Goal: Transaction & Acquisition: Obtain resource

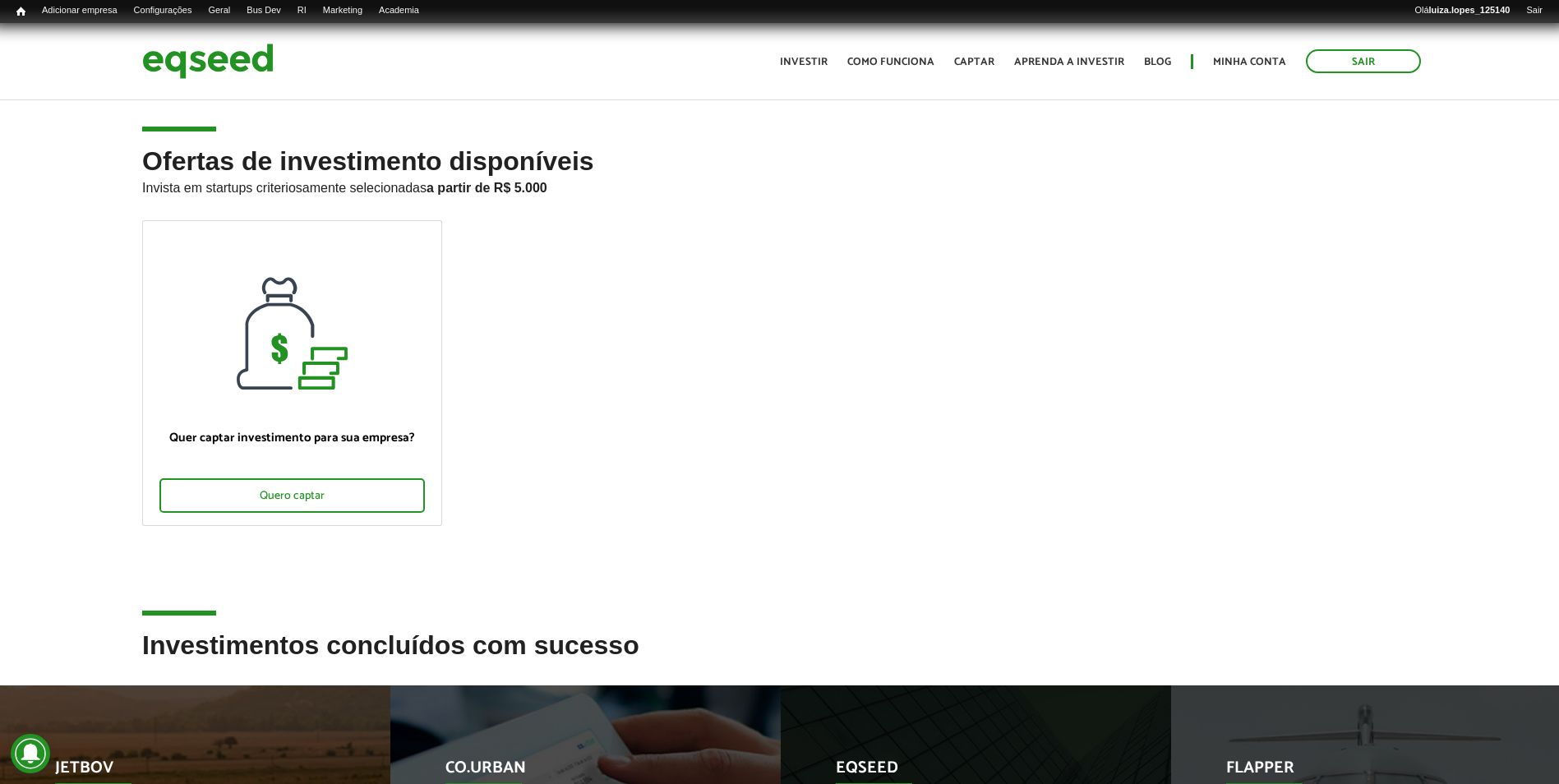
click at [474, 580] on div "Quer captar investimento para sua empresa? Quero captar" at bounding box center [780, 425] width 1300 height 411
click at [84, 303] on div "Ofertas de investimento disponíveis Invista em startups criteriosamente selecio…" at bounding box center [779, 389] width 1559 height 484
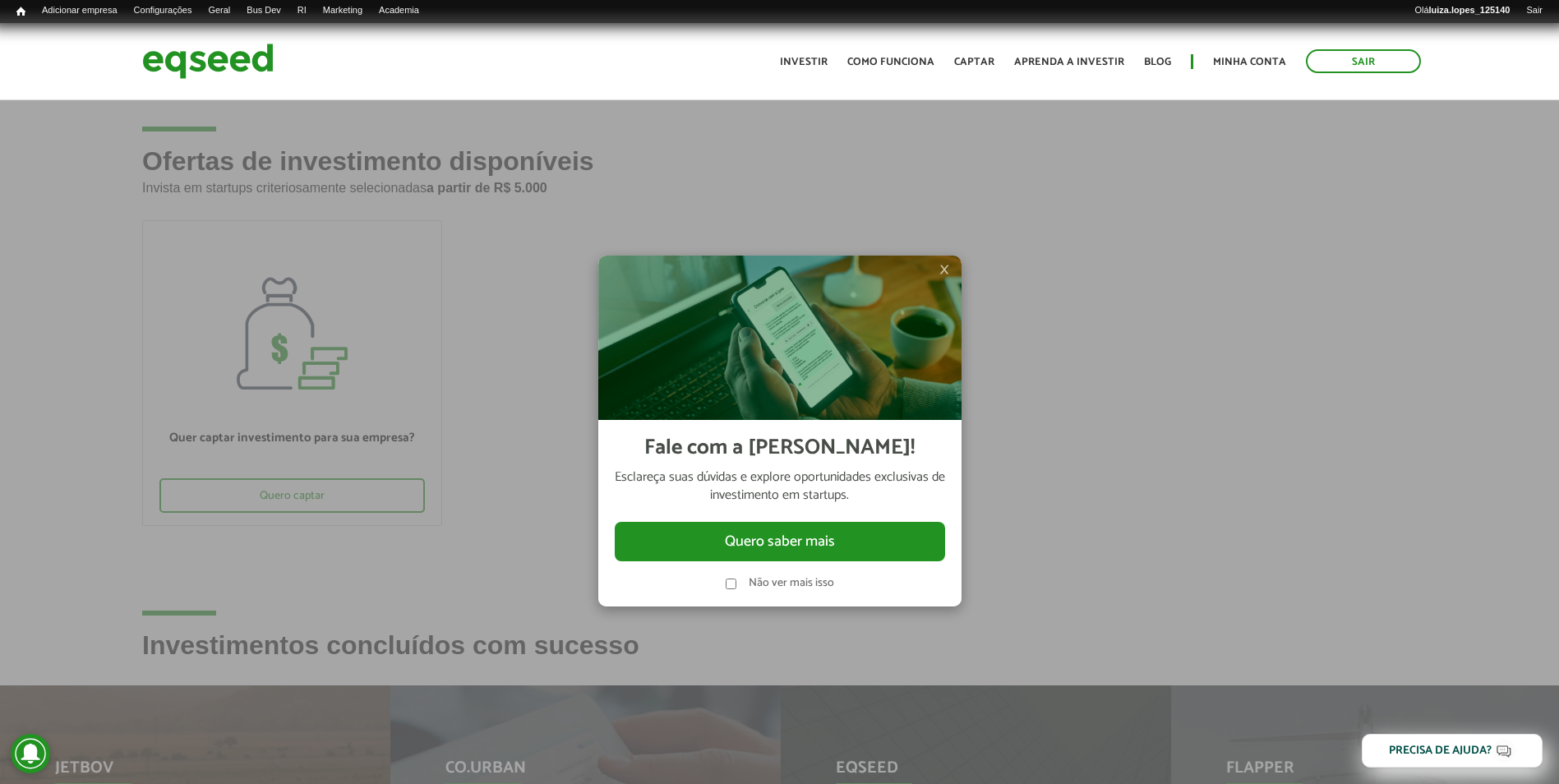
click at [953, 268] on img at bounding box center [780, 338] width 363 height 165
click at [949, 268] on span "×" at bounding box center [945, 269] width 10 height 19
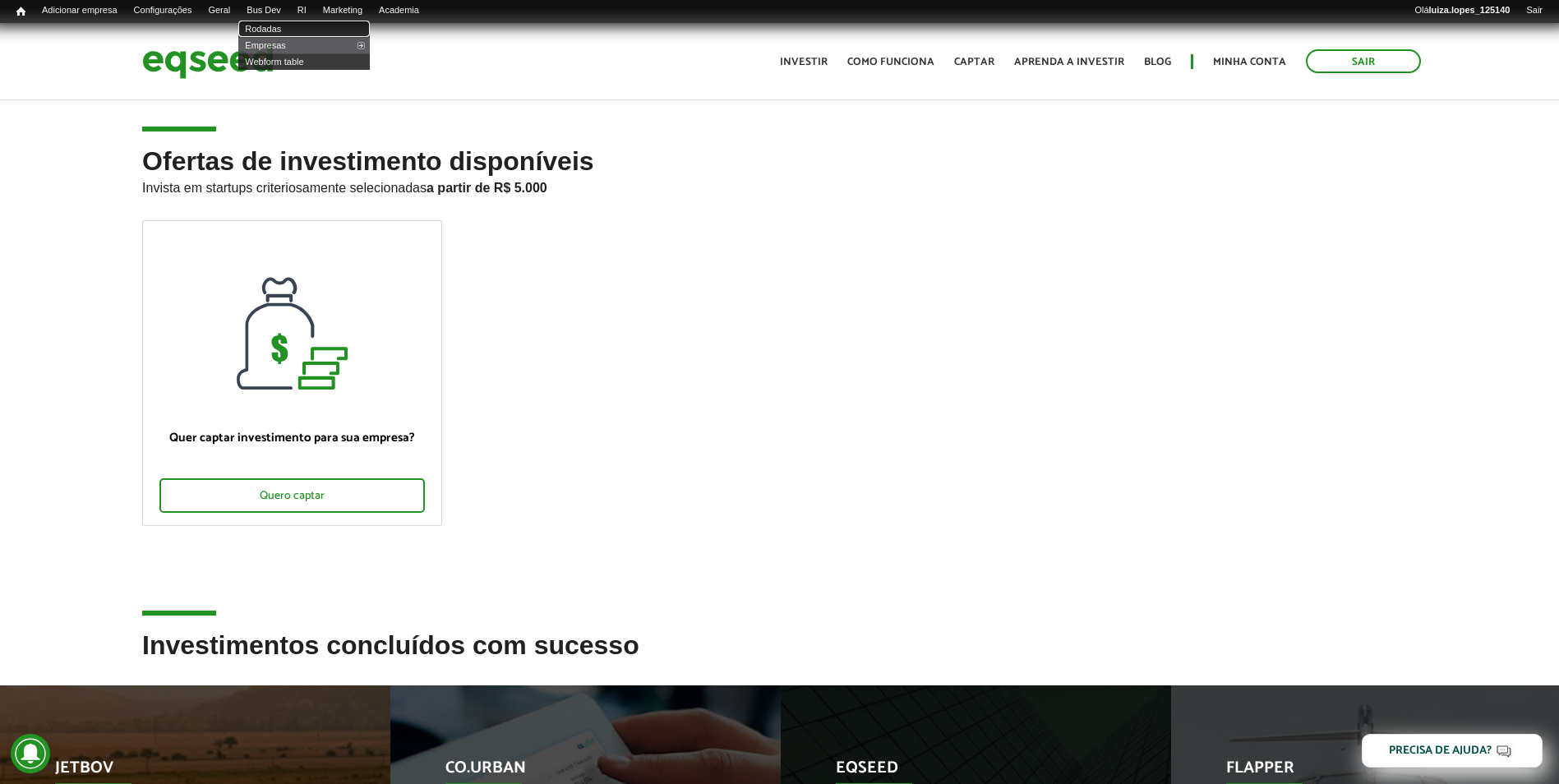
click at [285, 27] on link "Rodadas" at bounding box center [304, 28] width 132 height 16
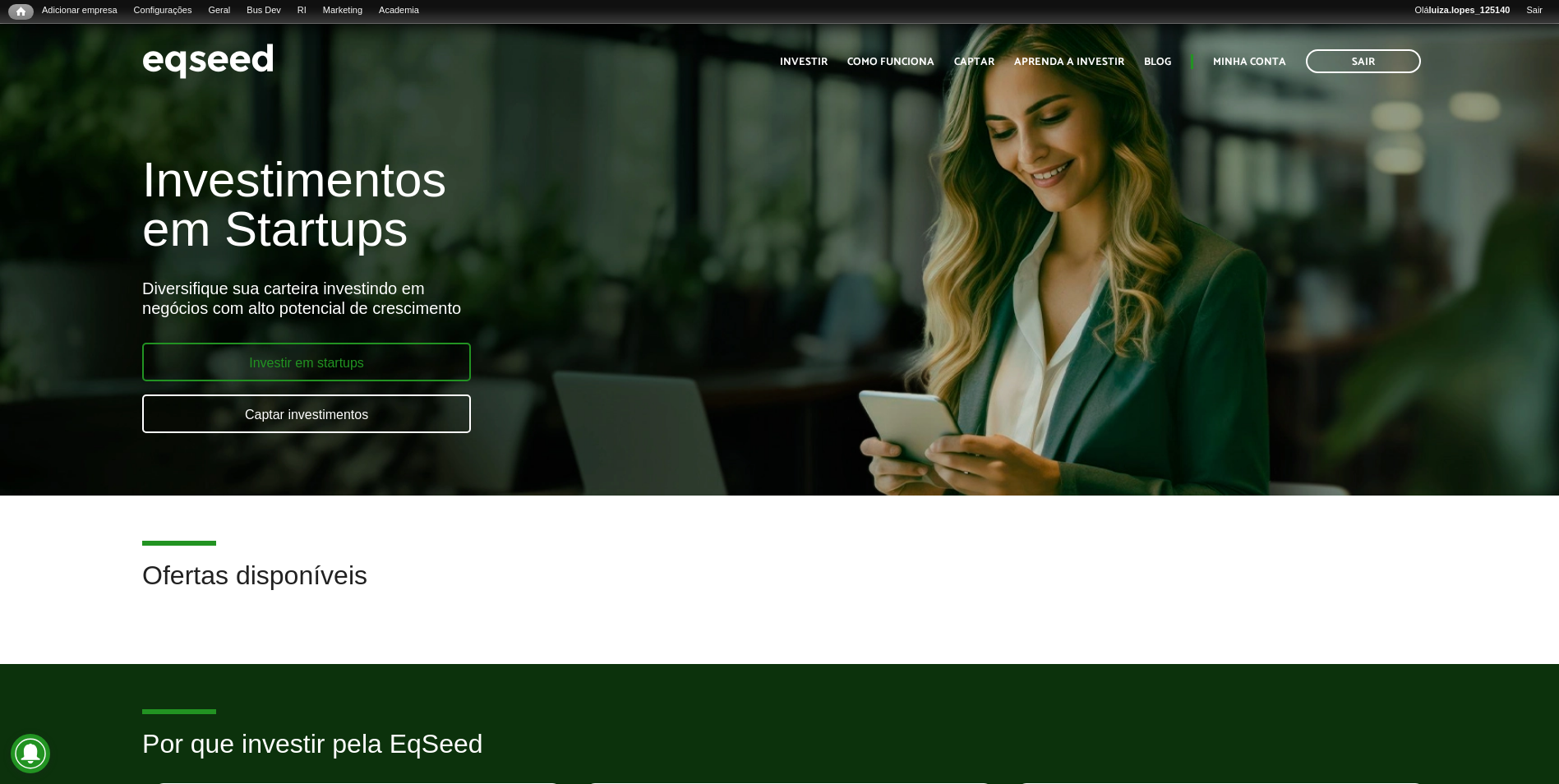
click at [319, 365] on link "Investir em startups" at bounding box center [306, 362] width 329 height 39
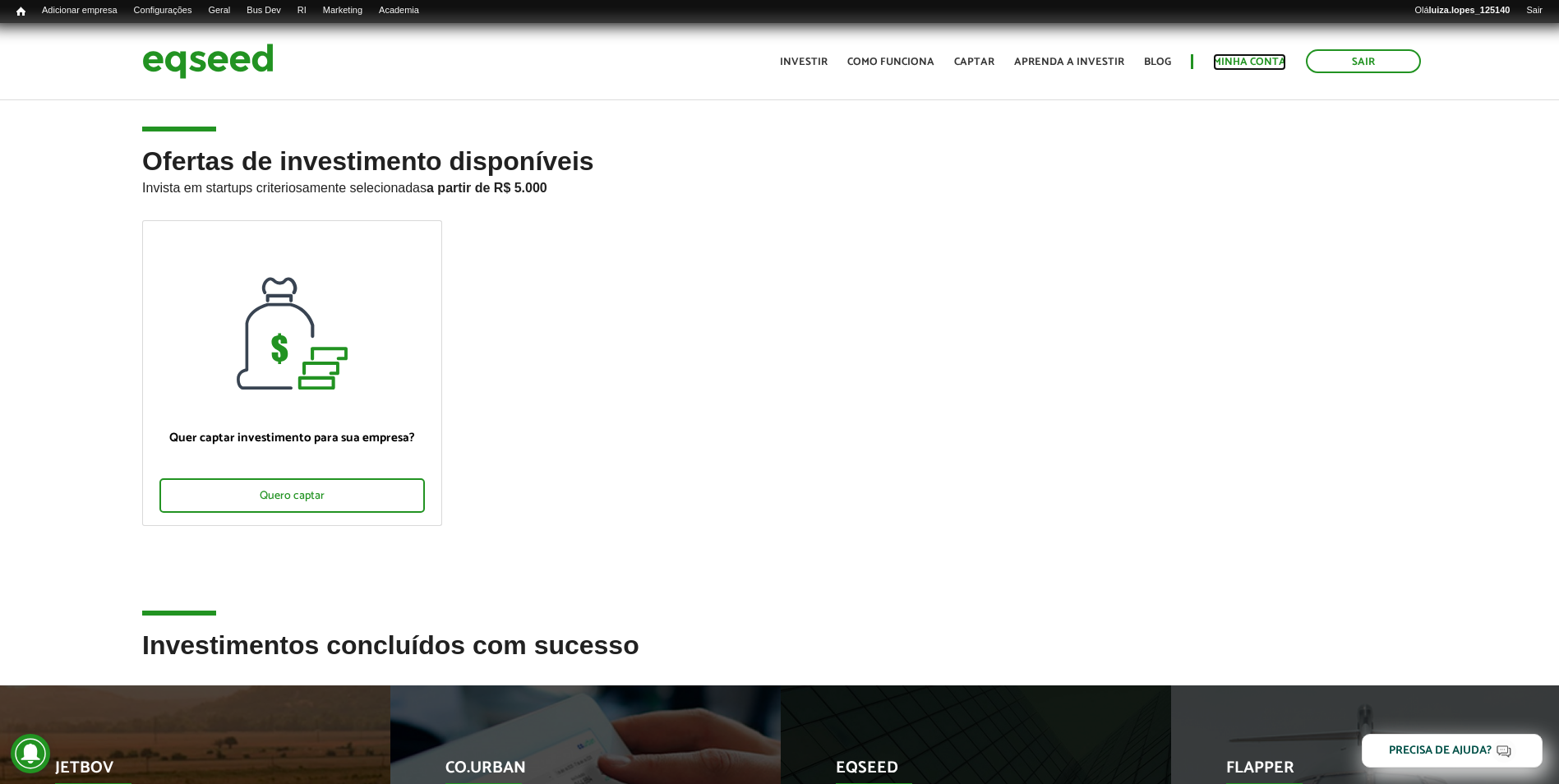
click at [1226, 62] on link "Minha conta" at bounding box center [1249, 62] width 73 height 11
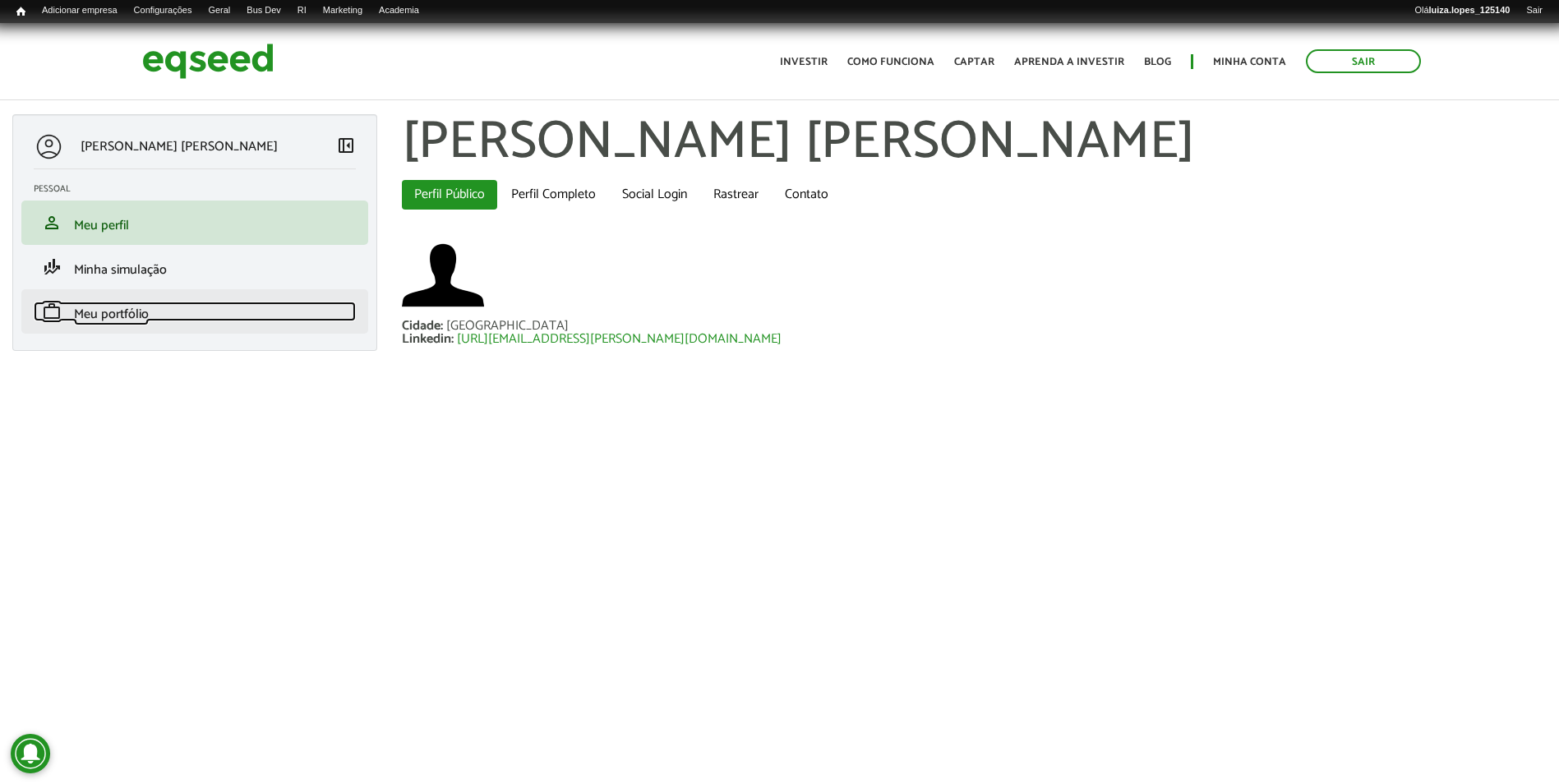
click at [128, 317] on span "Meu portfólio" at bounding box center [111, 314] width 75 height 22
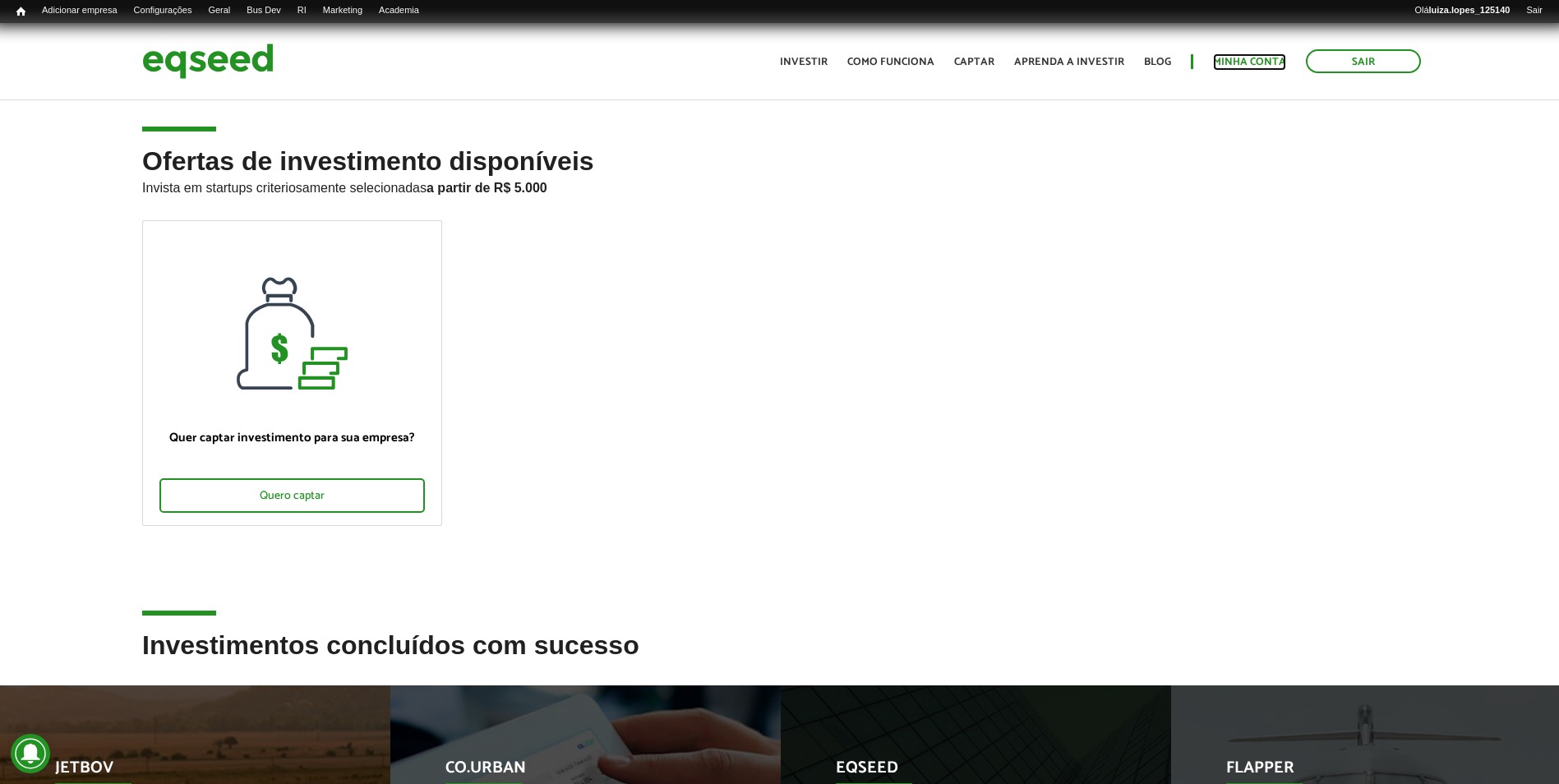
click at [1235, 64] on link "Minha conta" at bounding box center [1249, 62] width 73 height 11
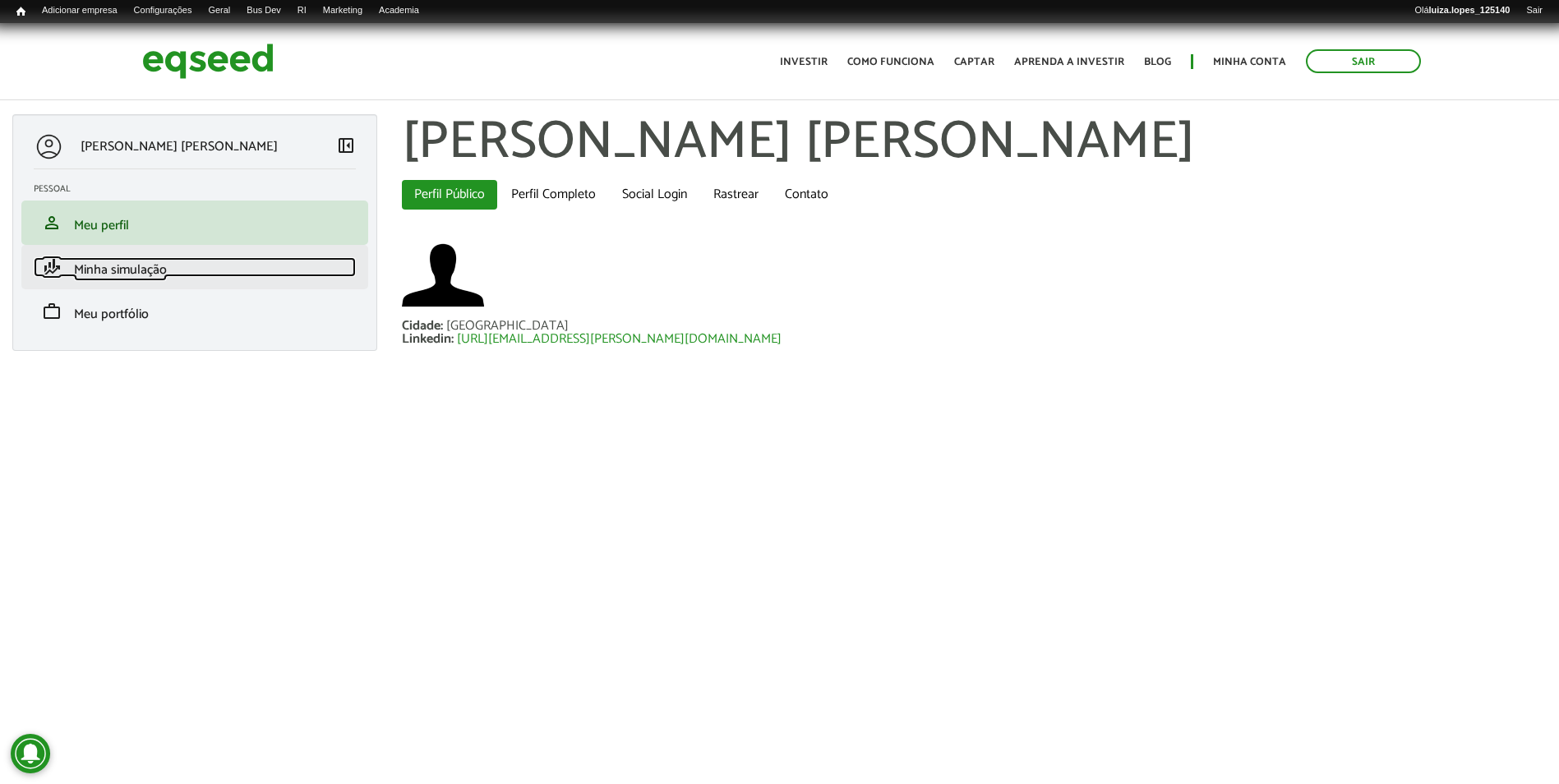
click at [144, 265] on span "Minha simulação" at bounding box center [121, 270] width 93 height 22
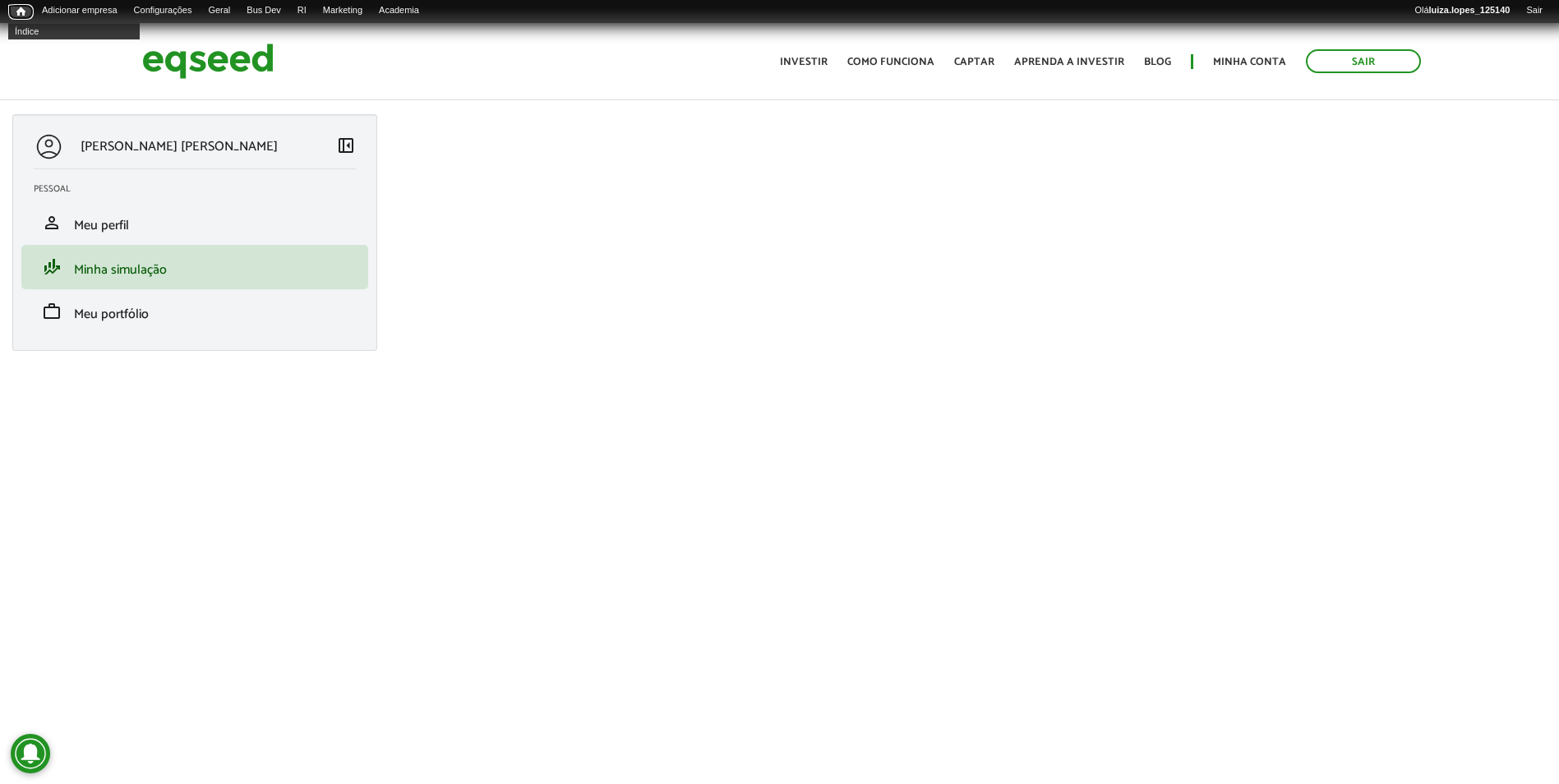
click at [20, 9] on span "Início" at bounding box center [20, 12] width 9 height 12
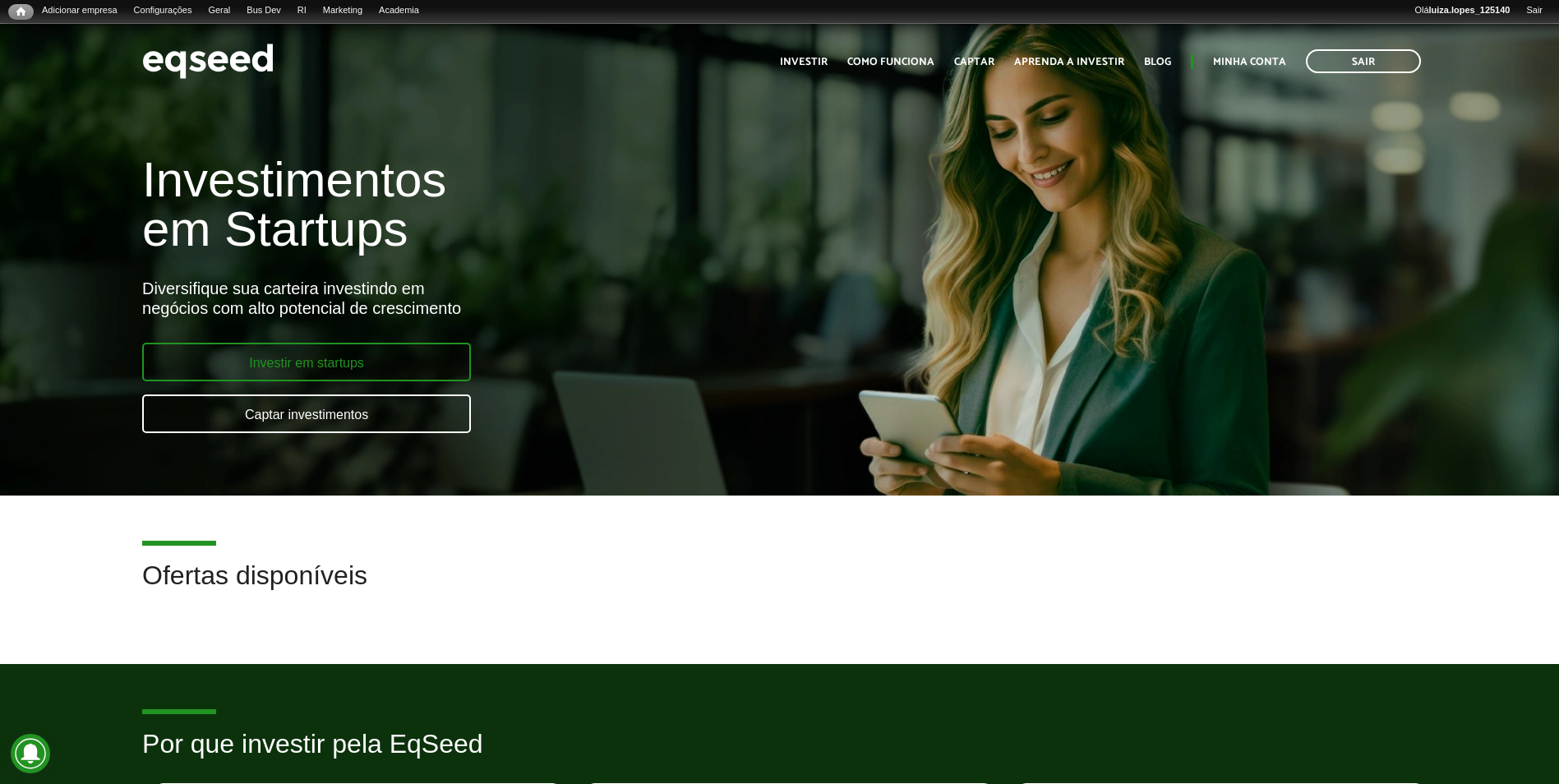
click at [320, 355] on link "Investir em startups" at bounding box center [306, 362] width 329 height 39
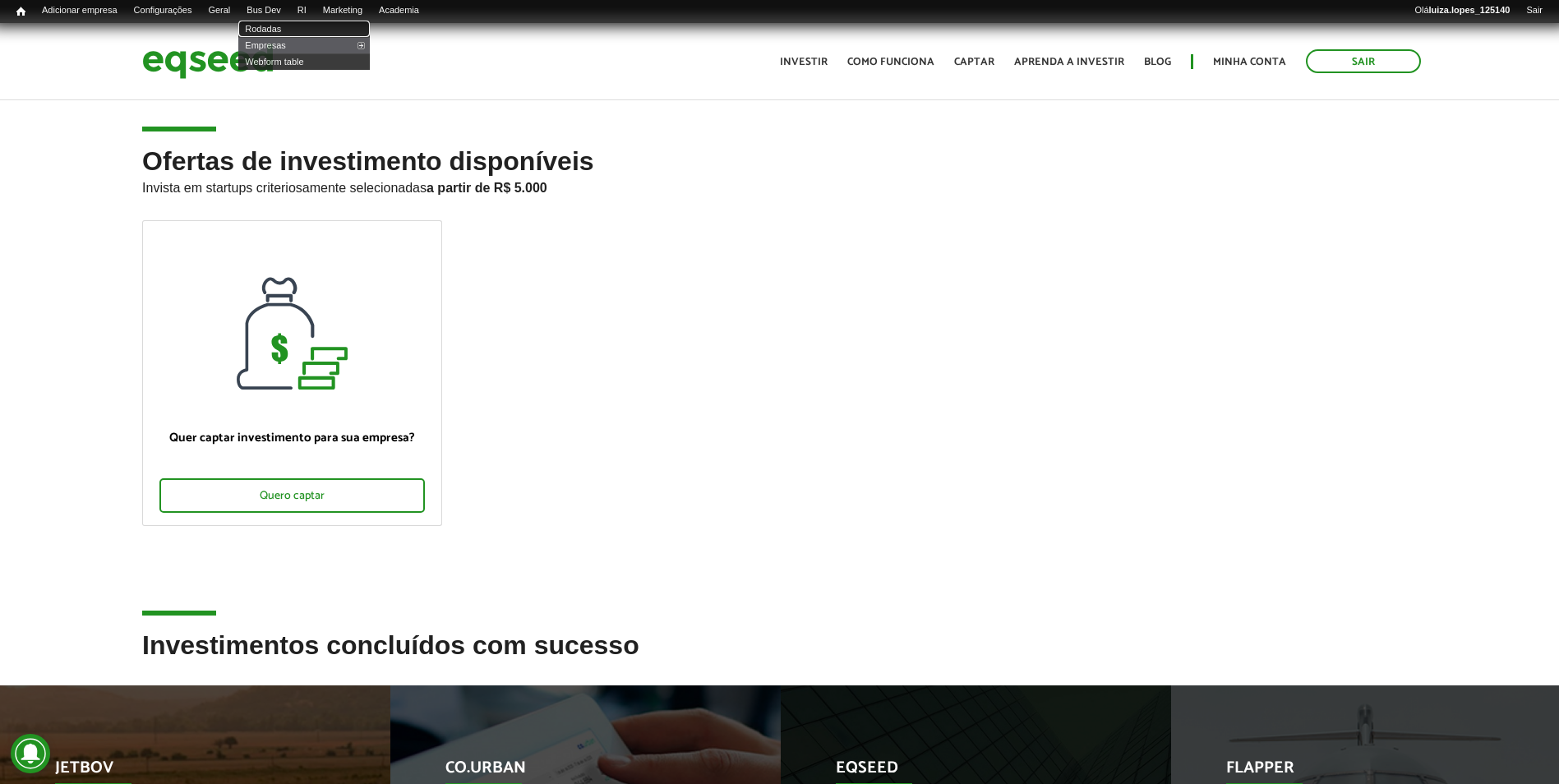
click at [304, 24] on link "Rodadas" at bounding box center [304, 28] width 132 height 16
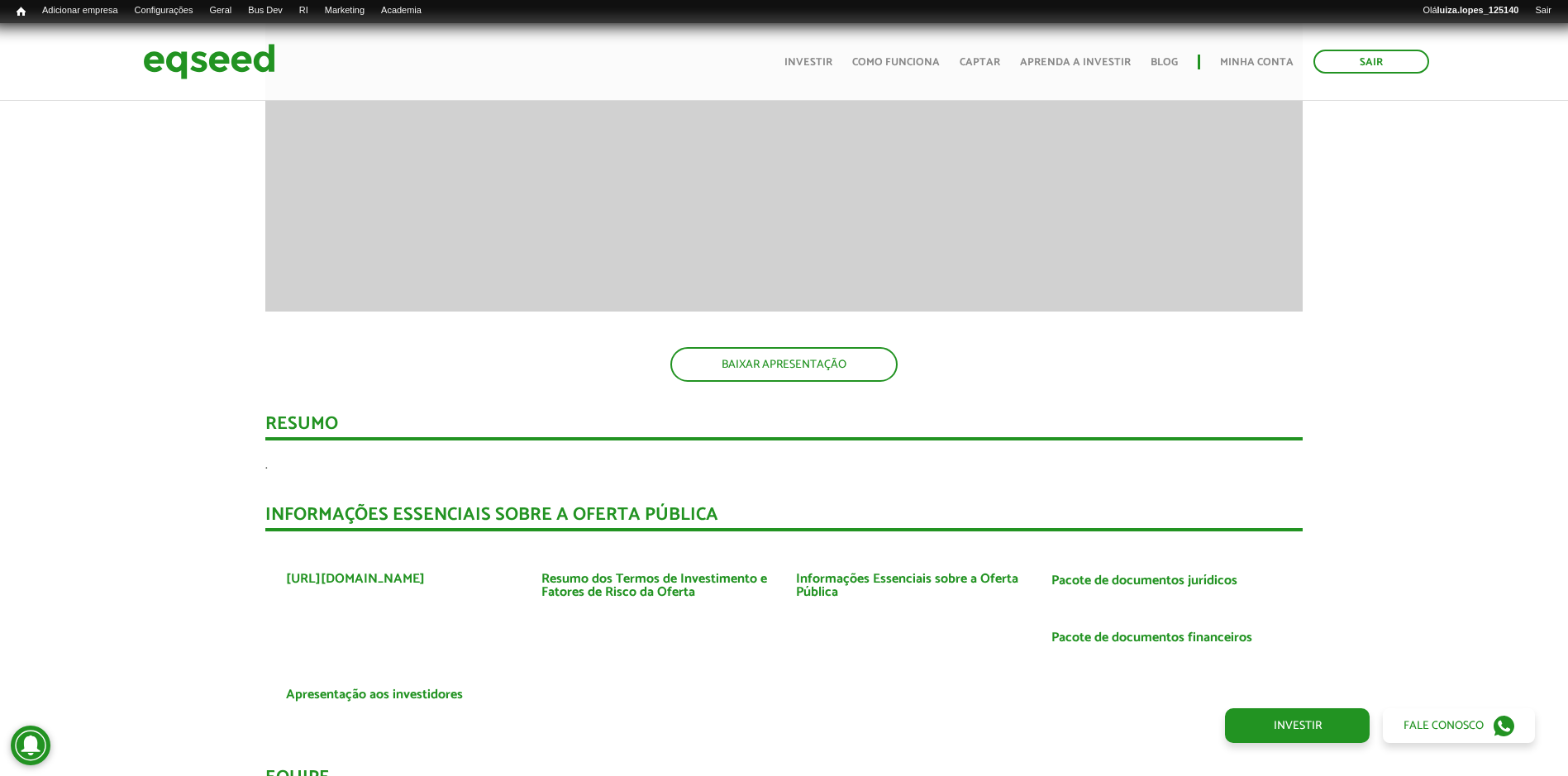
scroll to position [2150, 0]
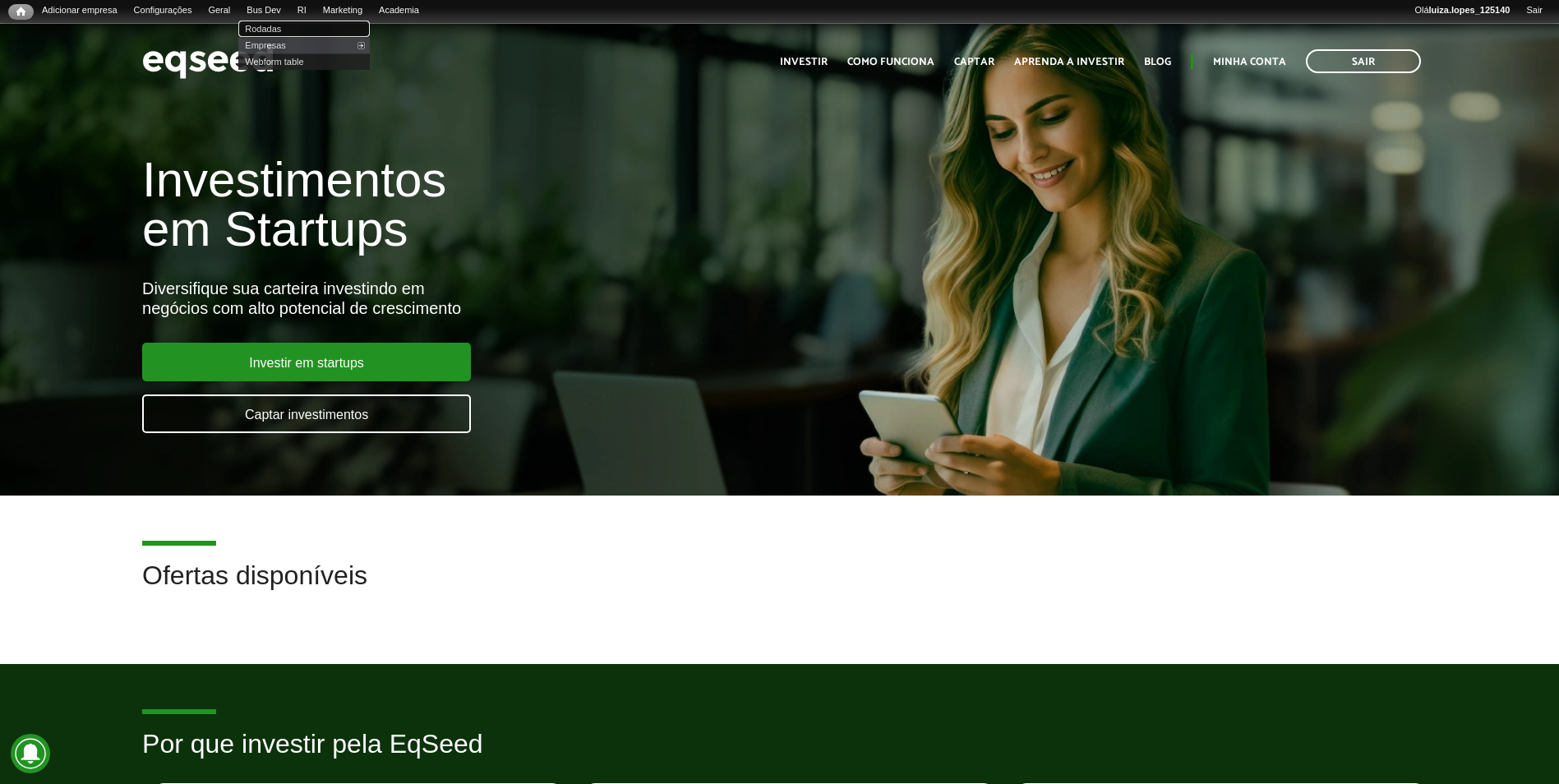
click at [298, 30] on link "Rodadas" at bounding box center [304, 28] width 132 height 16
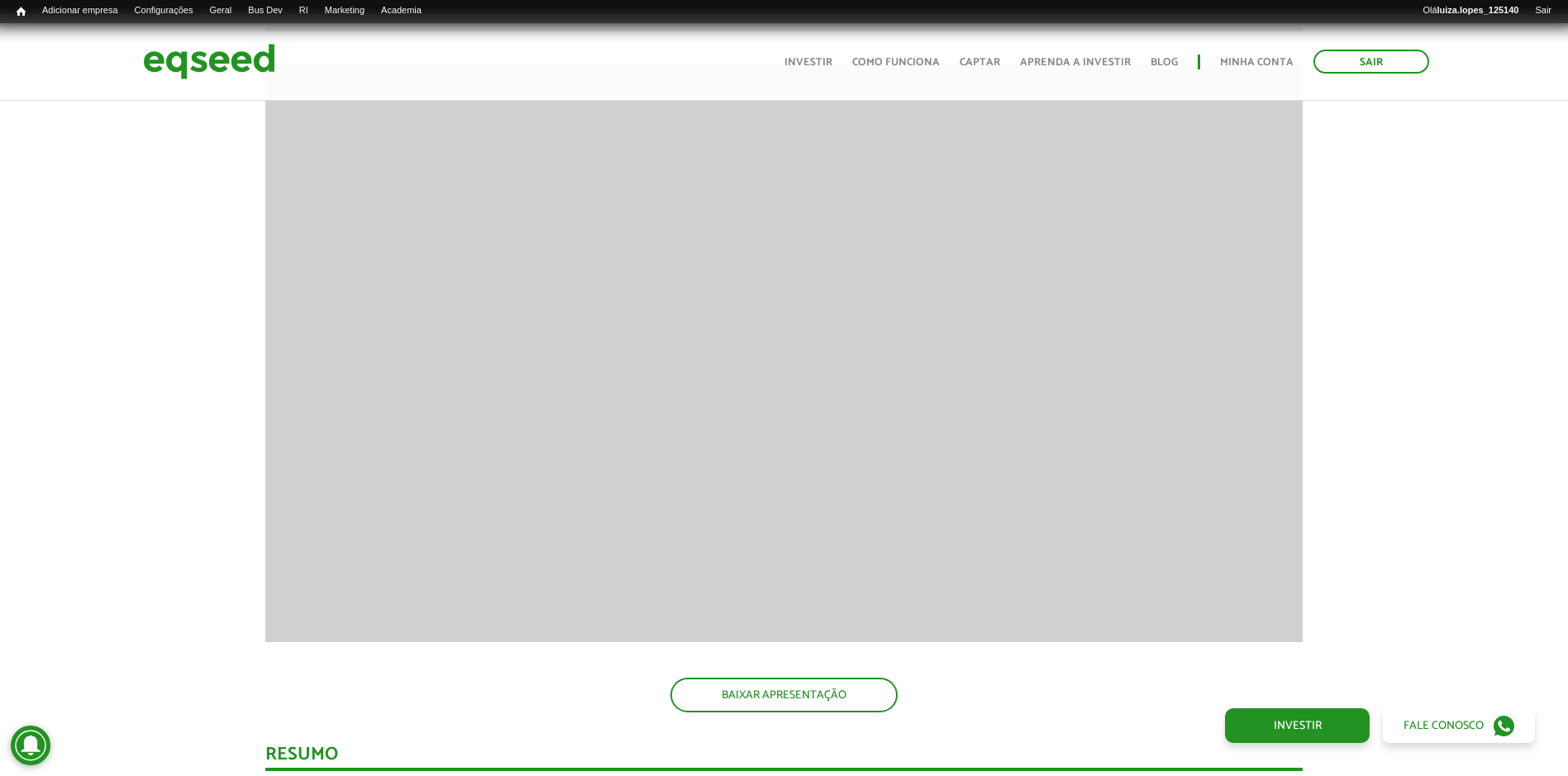
scroll to position [1240, 0]
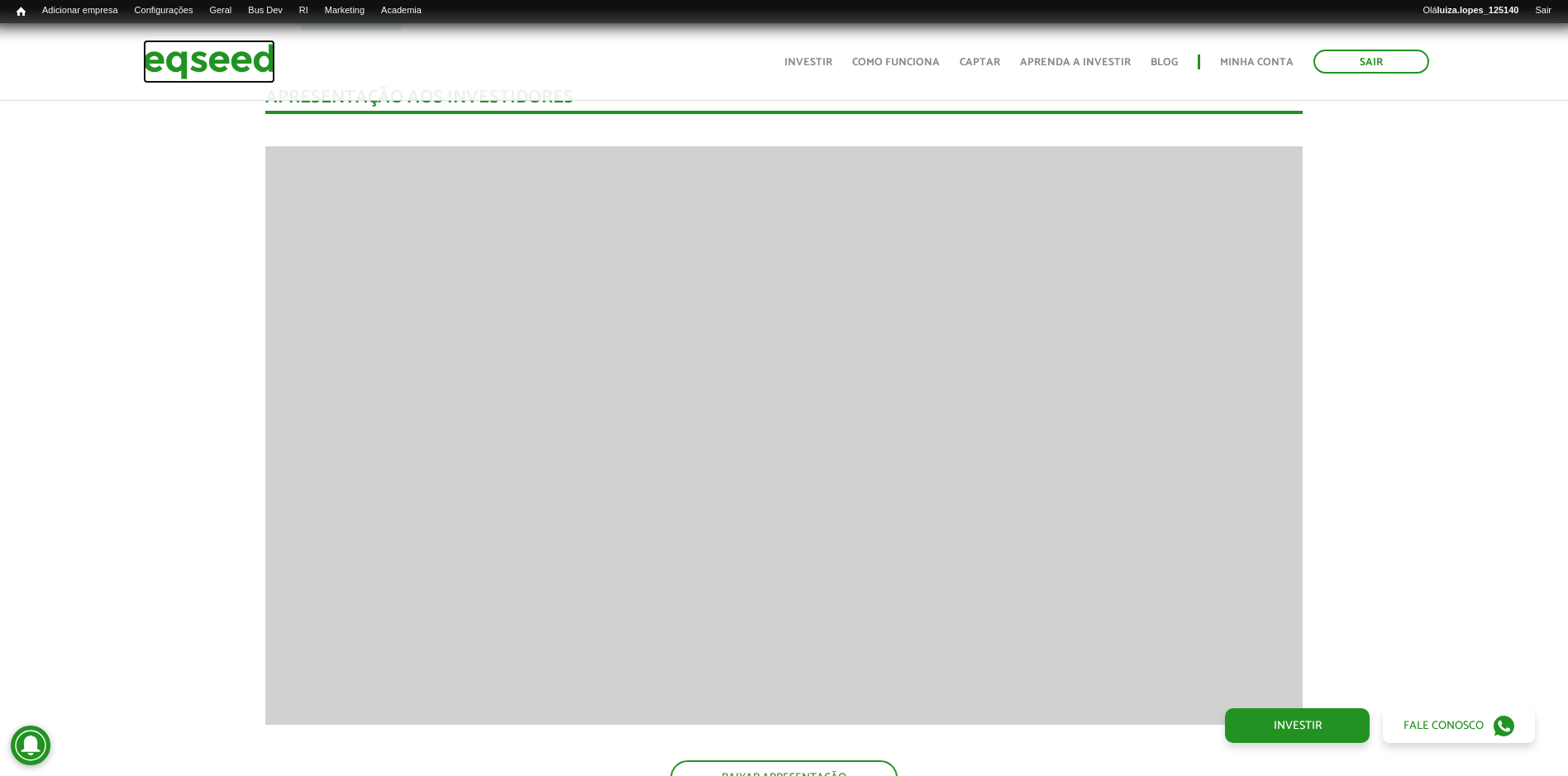
click at [261, 62] on img at bounding box center [209, 62] width 132 height 44
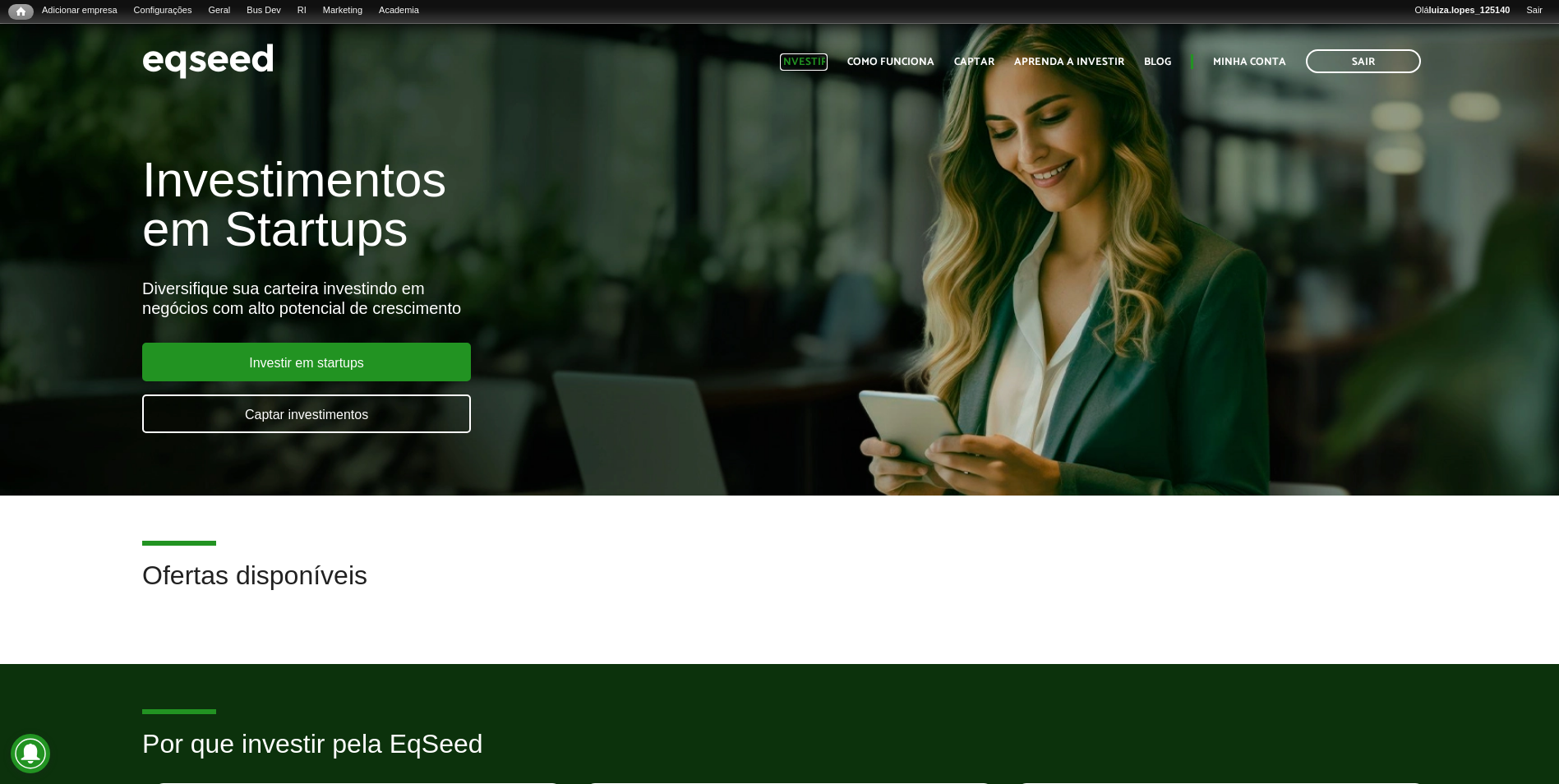
click at [812, 64] on link "Investir" at bounding box center [804, 62] width 47 height 11
click at [795, 66] on link "Investir" at bounding box center [804, 62] width 47 height 11
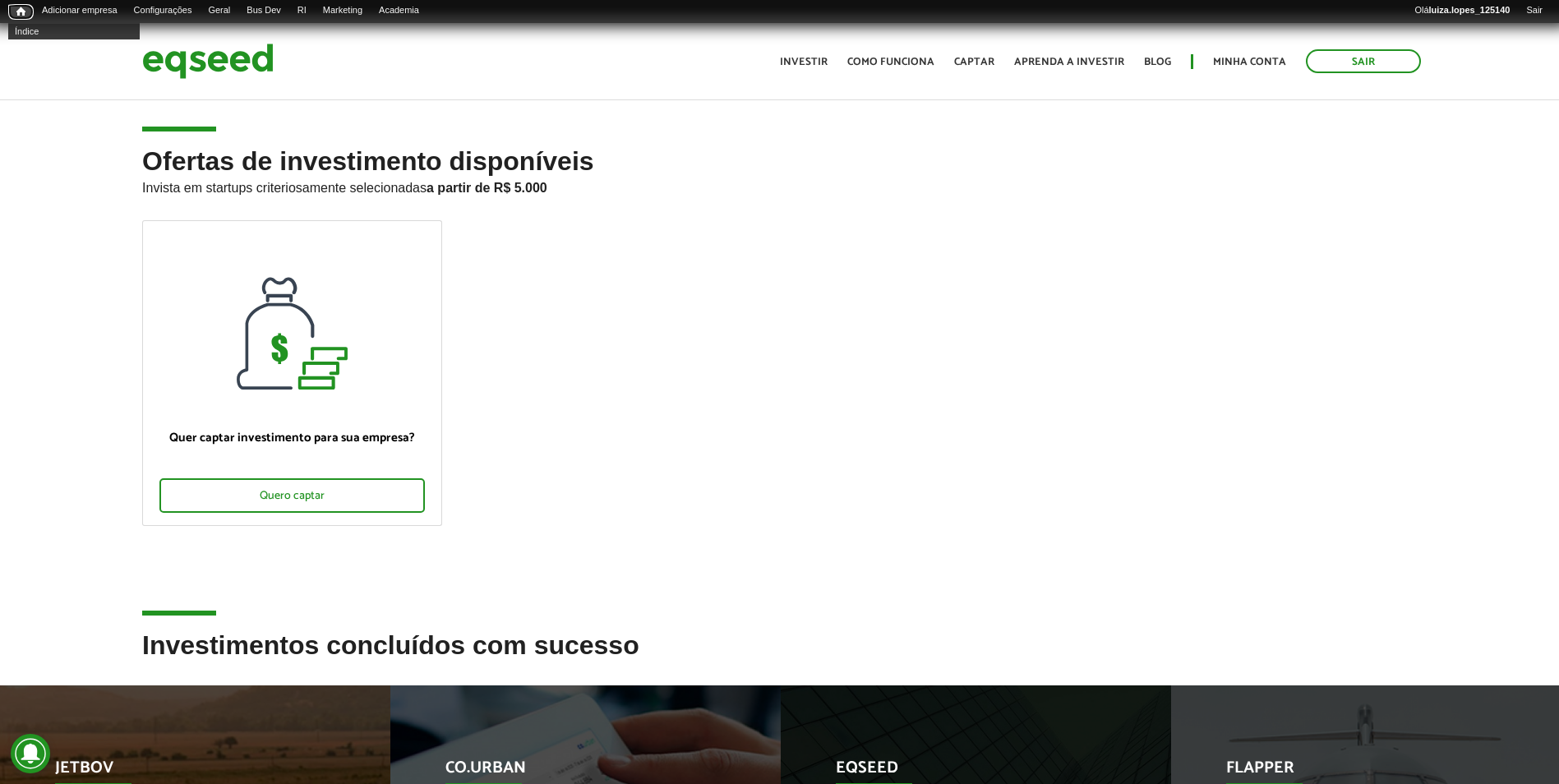
click at [19, 16] on span "Início" at bounding box center [20, 12] width 9 height 12
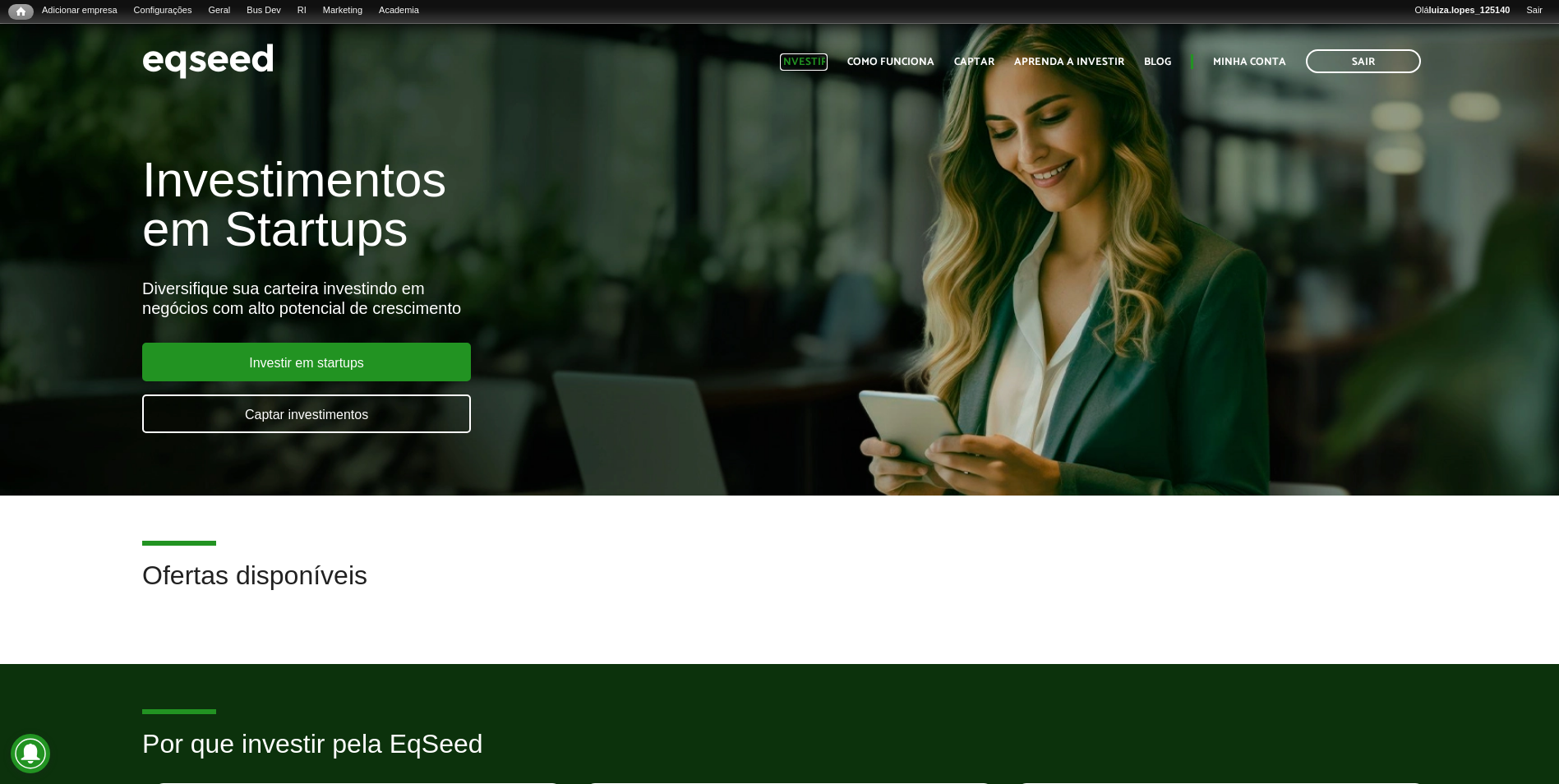
click at [808, 60] on link "Investir" at bounding box center [804, 62] width 47 height 11
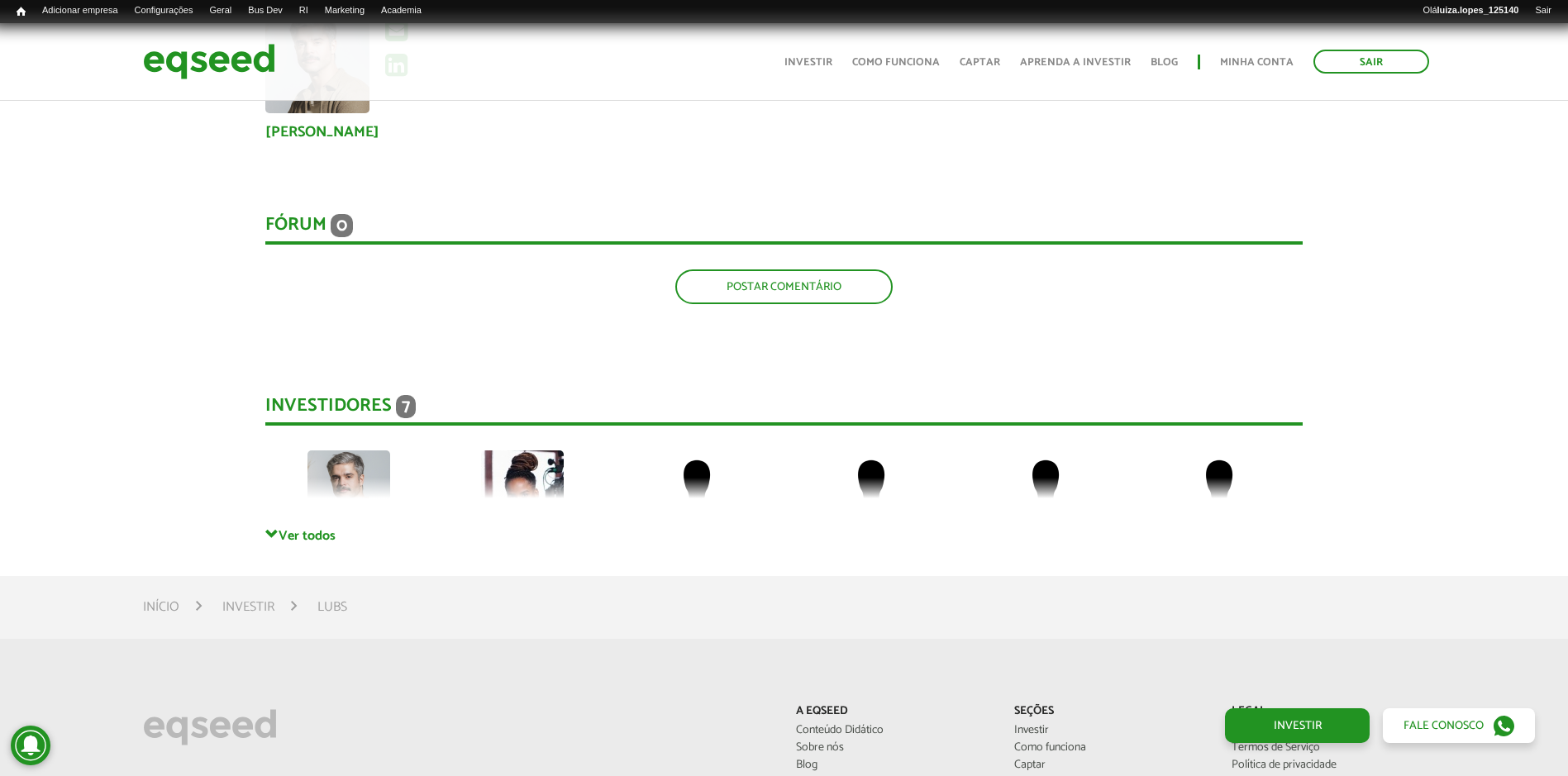
scroll to position [2563, 0]
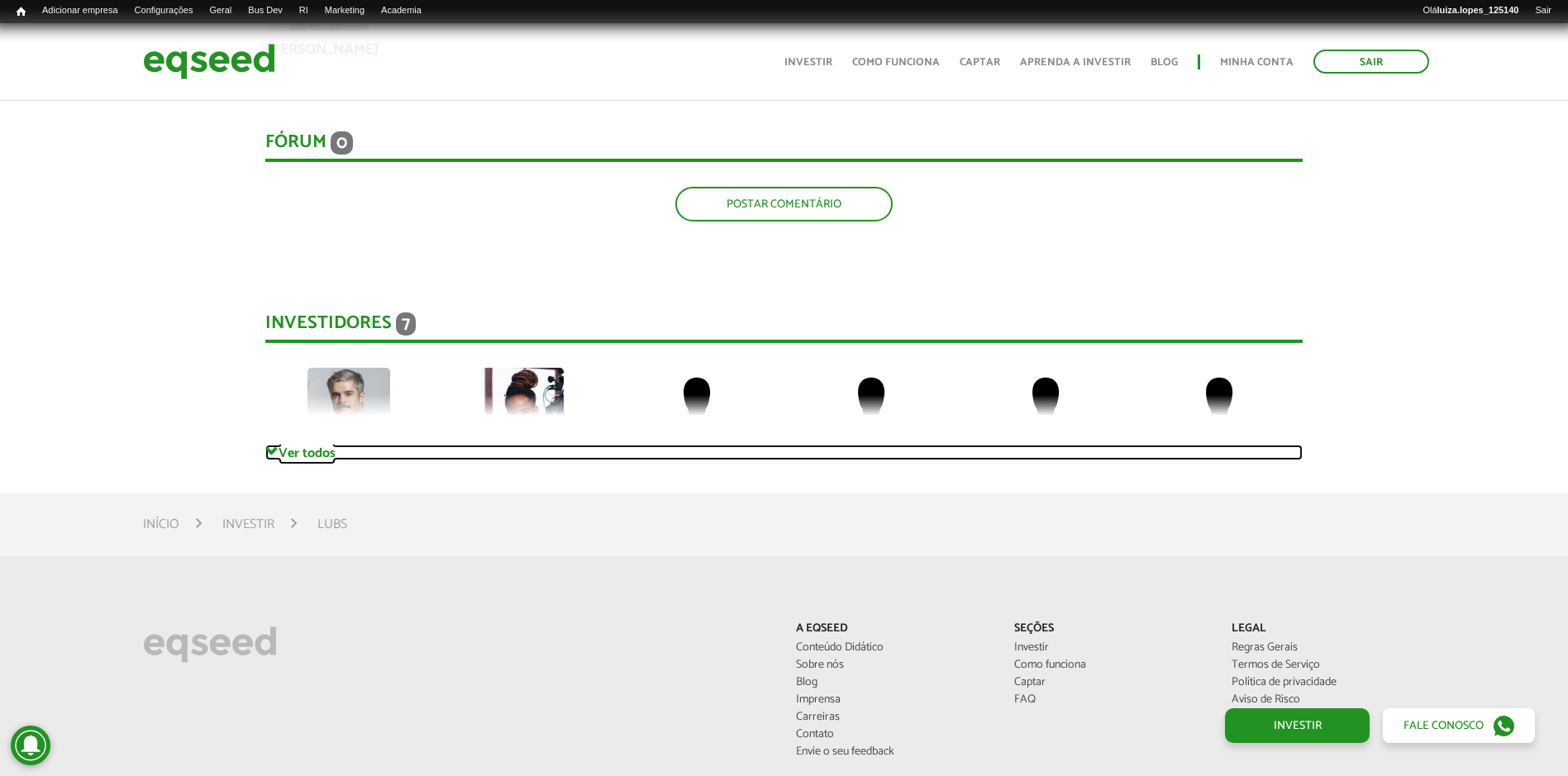
click at [295, 457] on link "Ver todos" at bounding box center [784, 453] width 1037 height 16
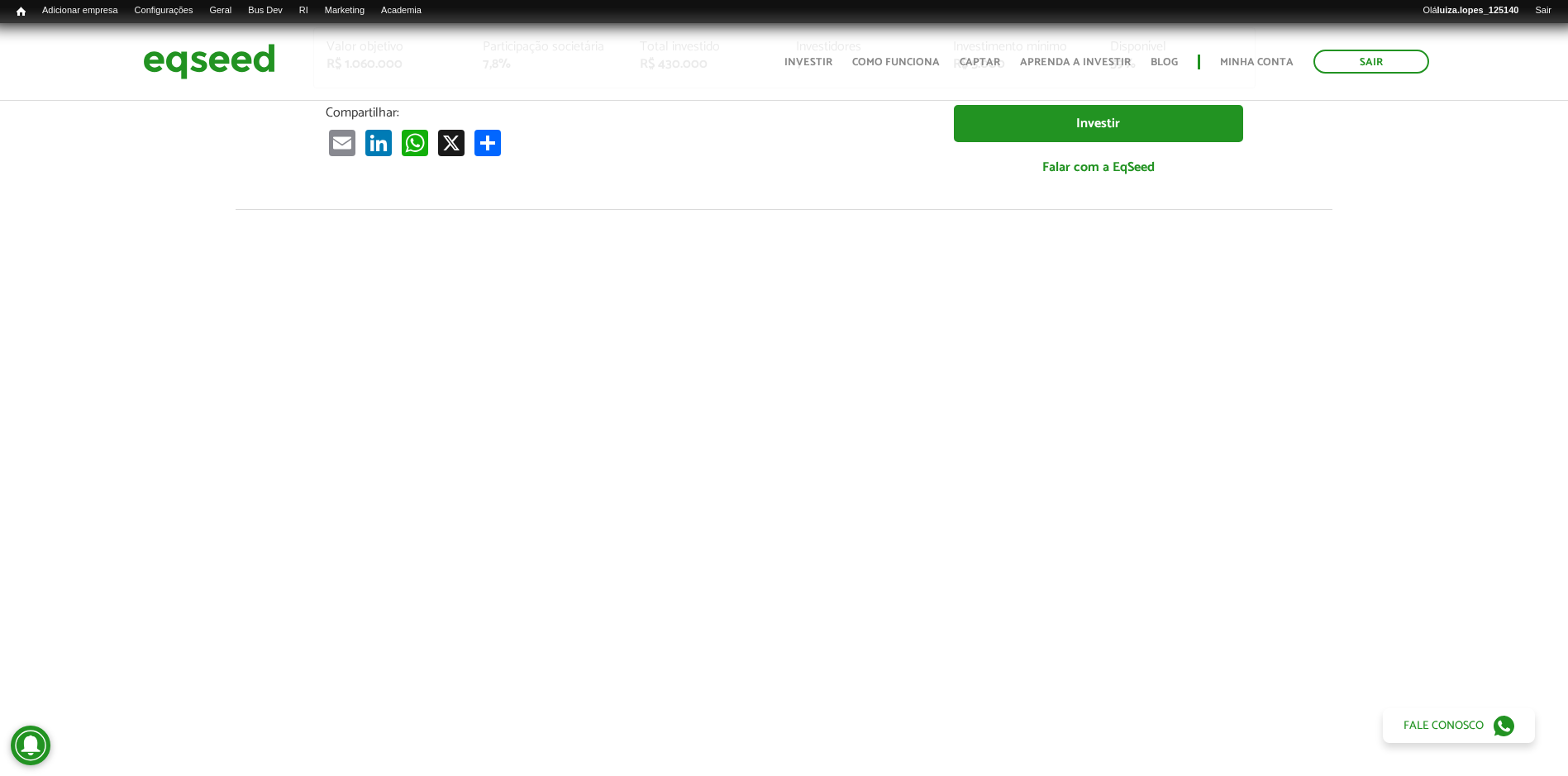
scroll to position [82, 0]
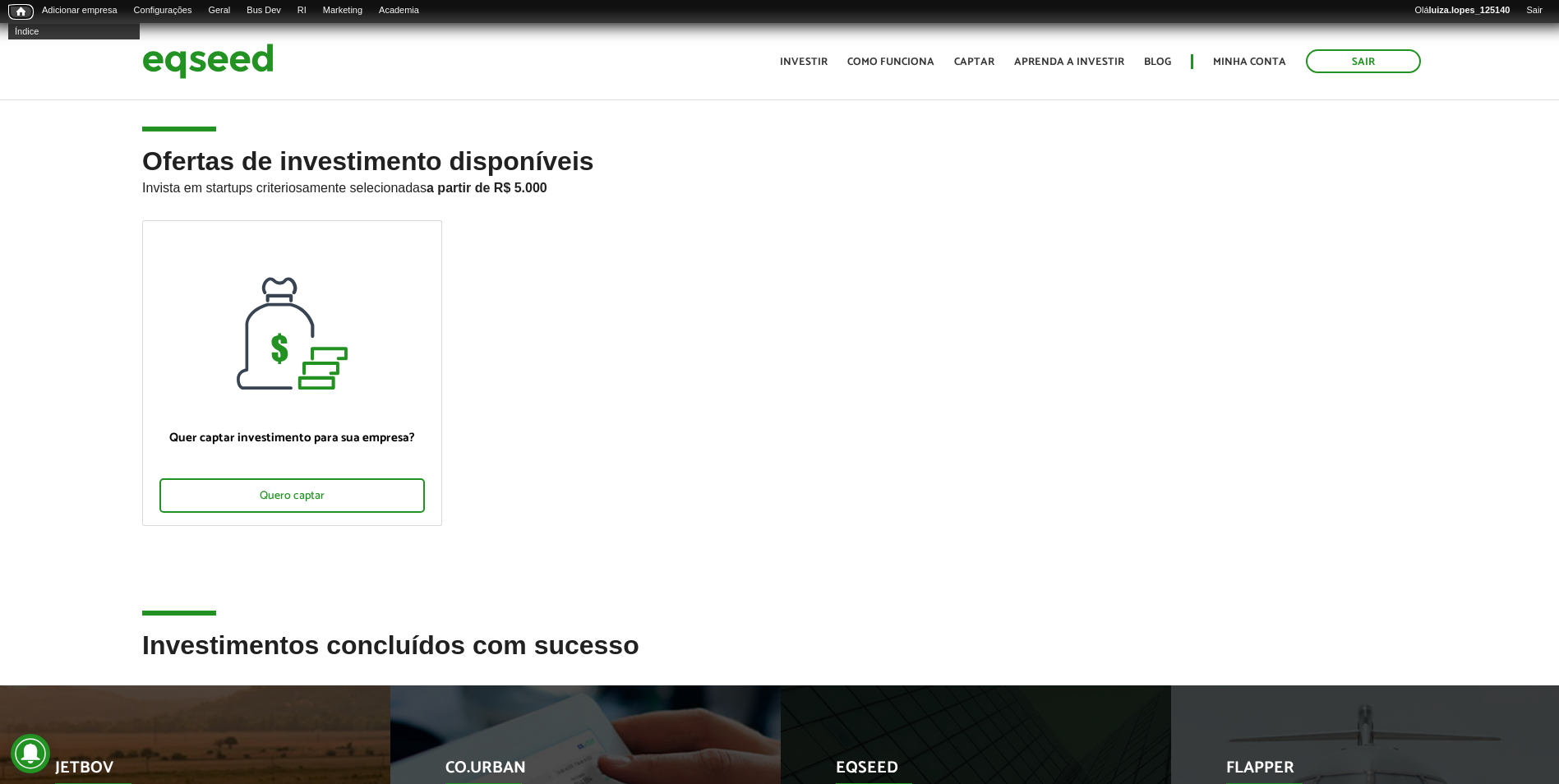
click at [23, 8] on span "Início" at bounding box center [20, 12] width 9 height 12
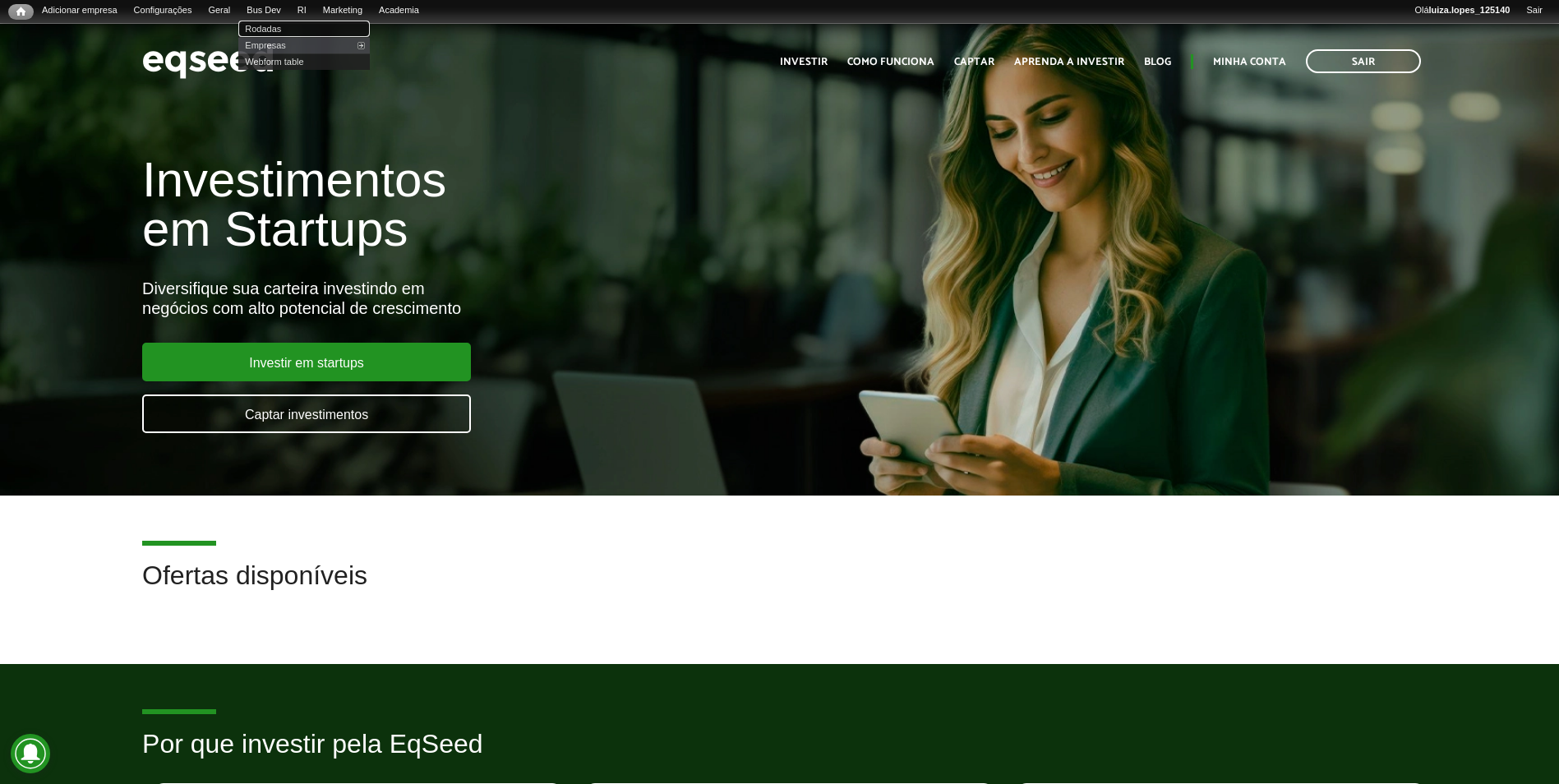
click at [300, 22] on link "Rodadas" at bounding box center [304, 28] width 132 height 16
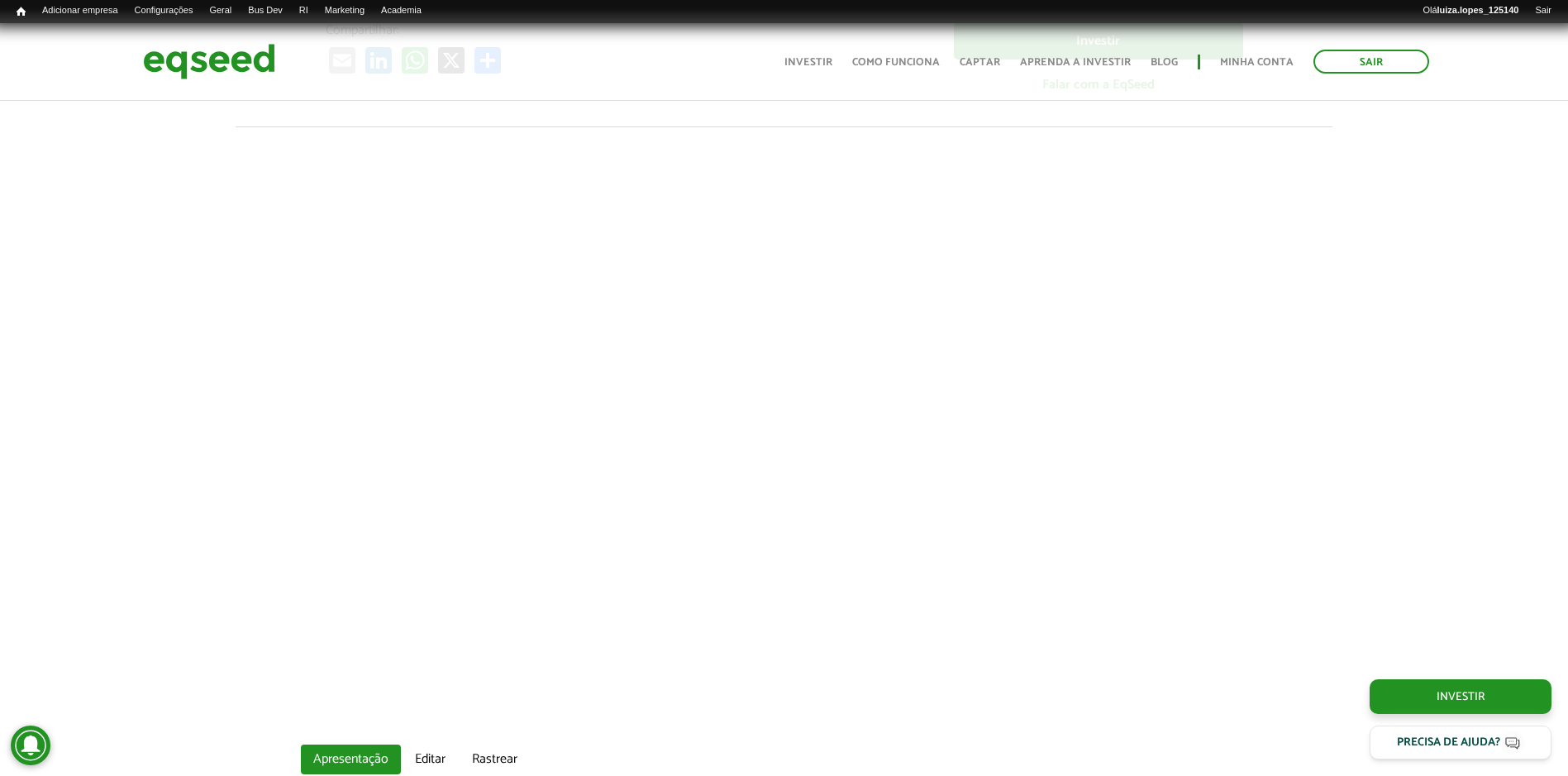
scroll to position [909, 0]
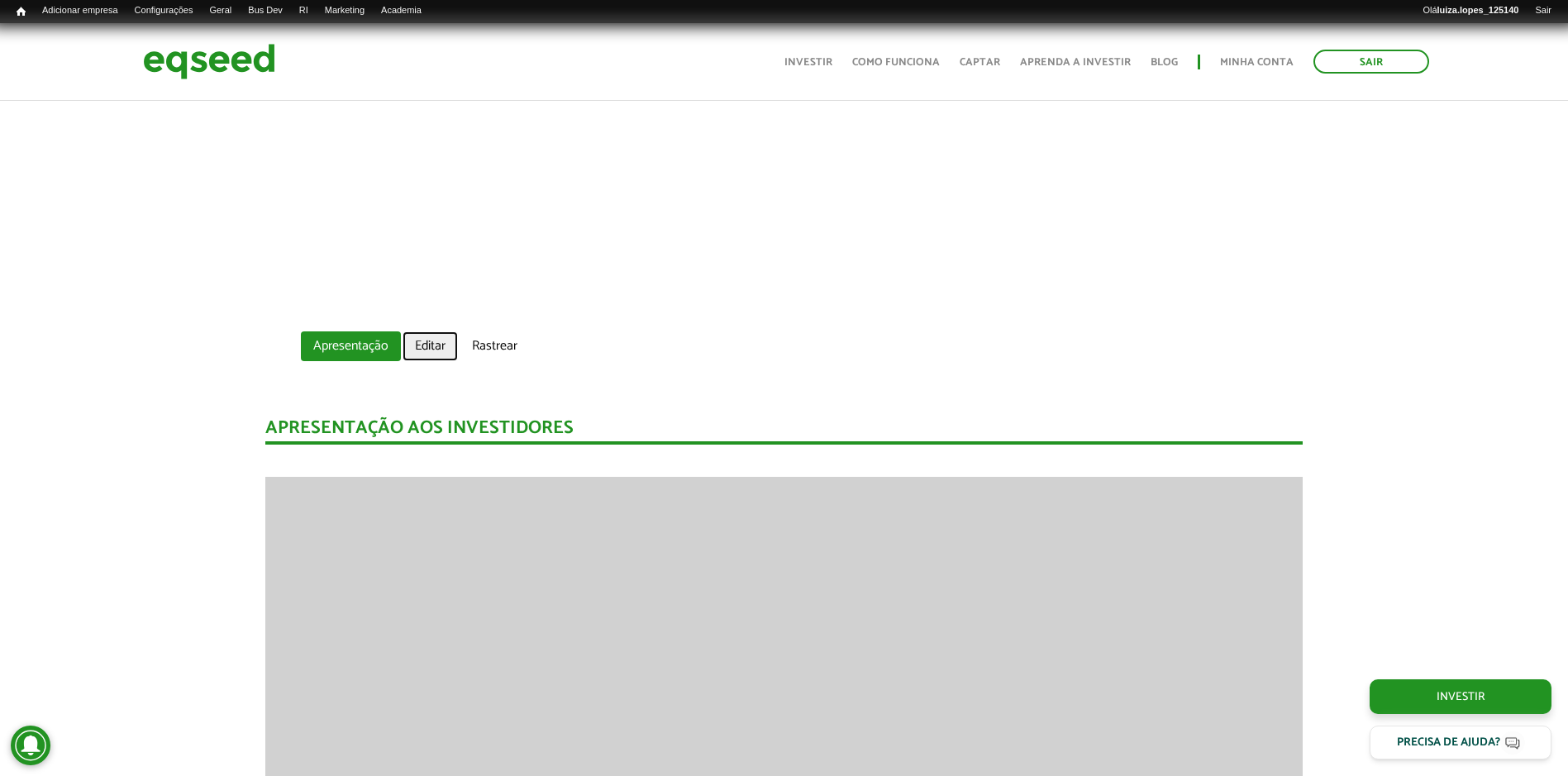
click at [441, 340] on link "Editar" at bounding box center [430, 346] width 55 height 30
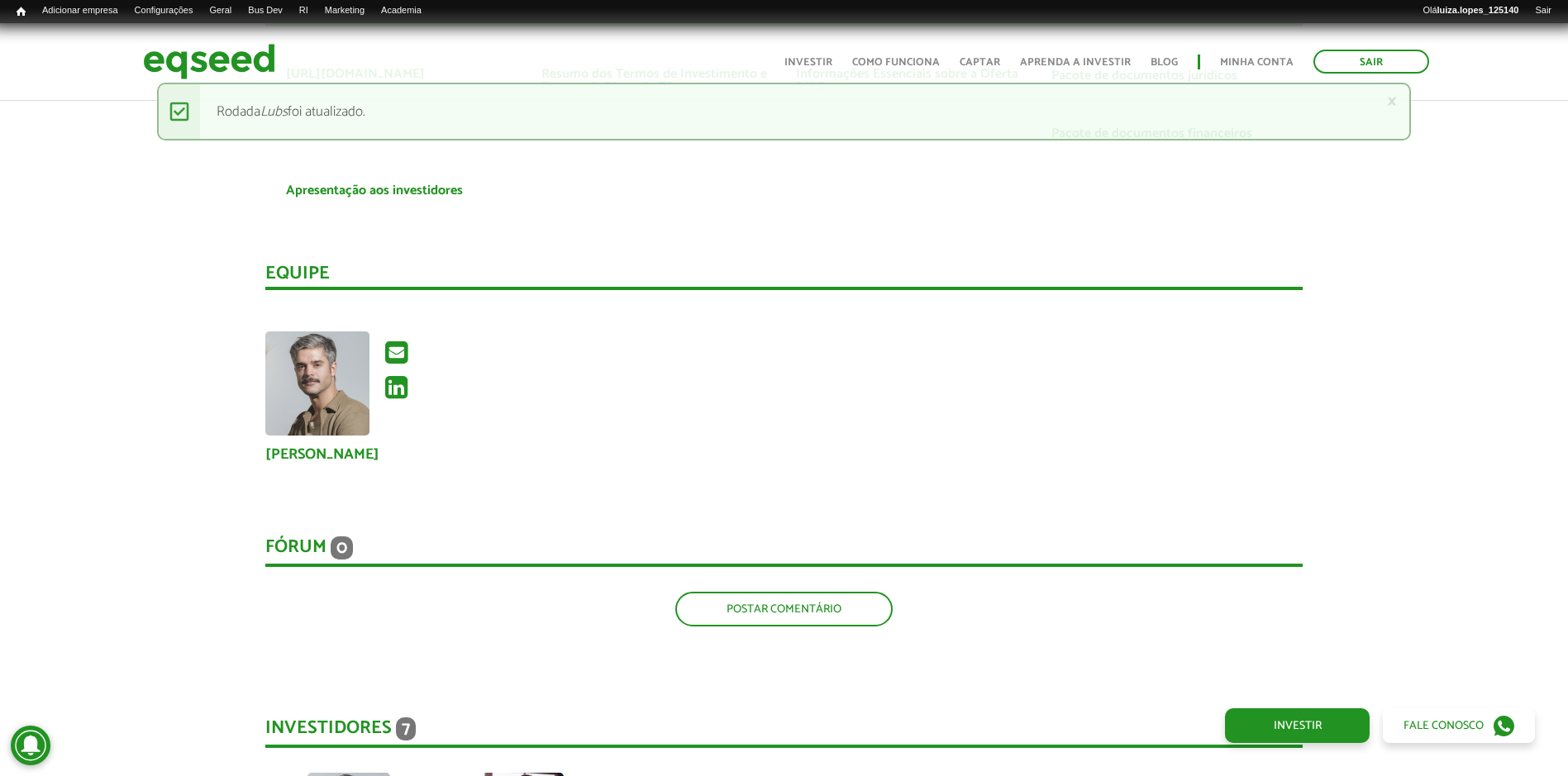
scroll to position [2894, 0]
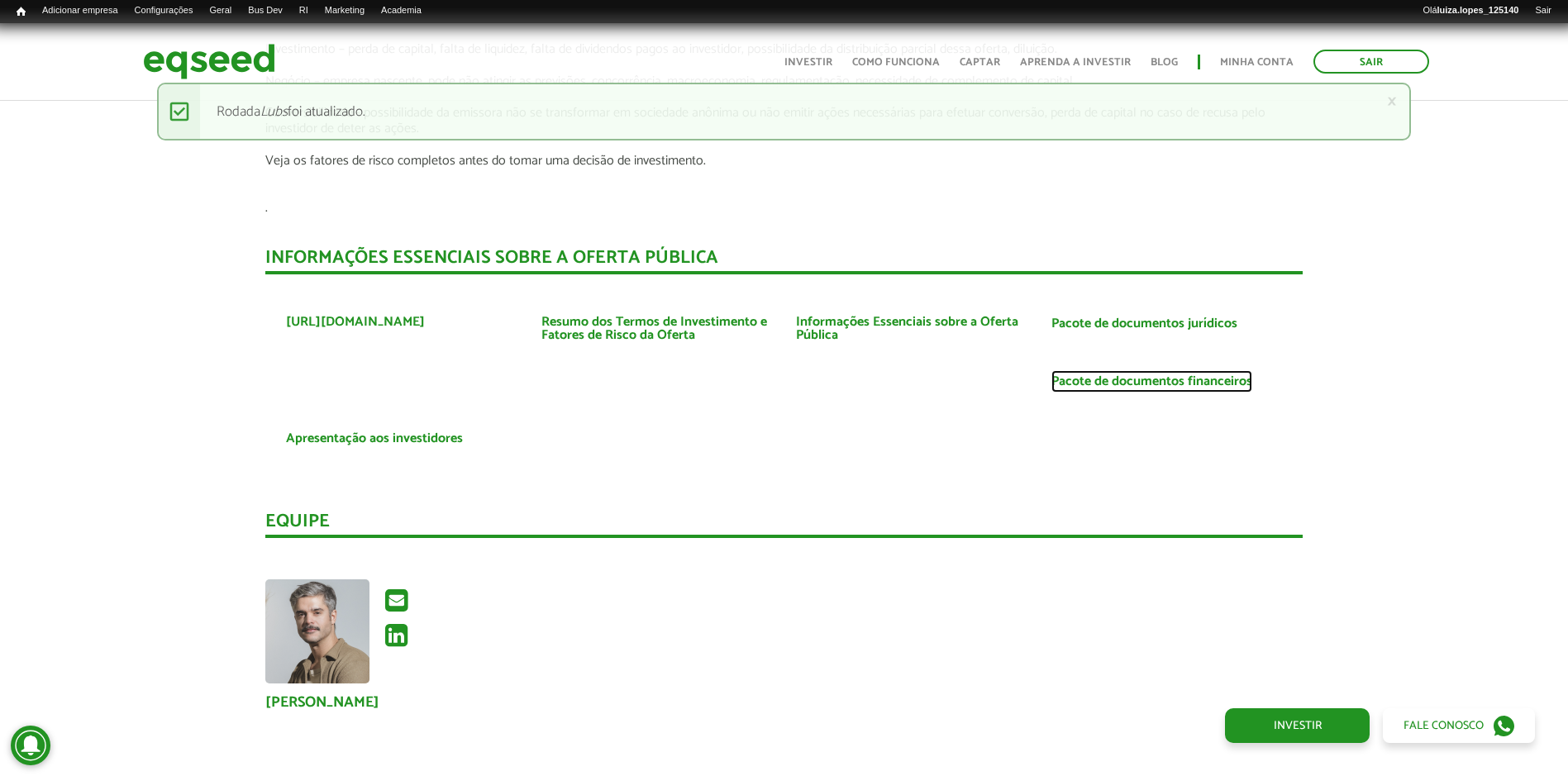
click at [1206, 375] on link "Pacote de documentos financeiros" at bounding box center [1152, 382] width 201 height 14
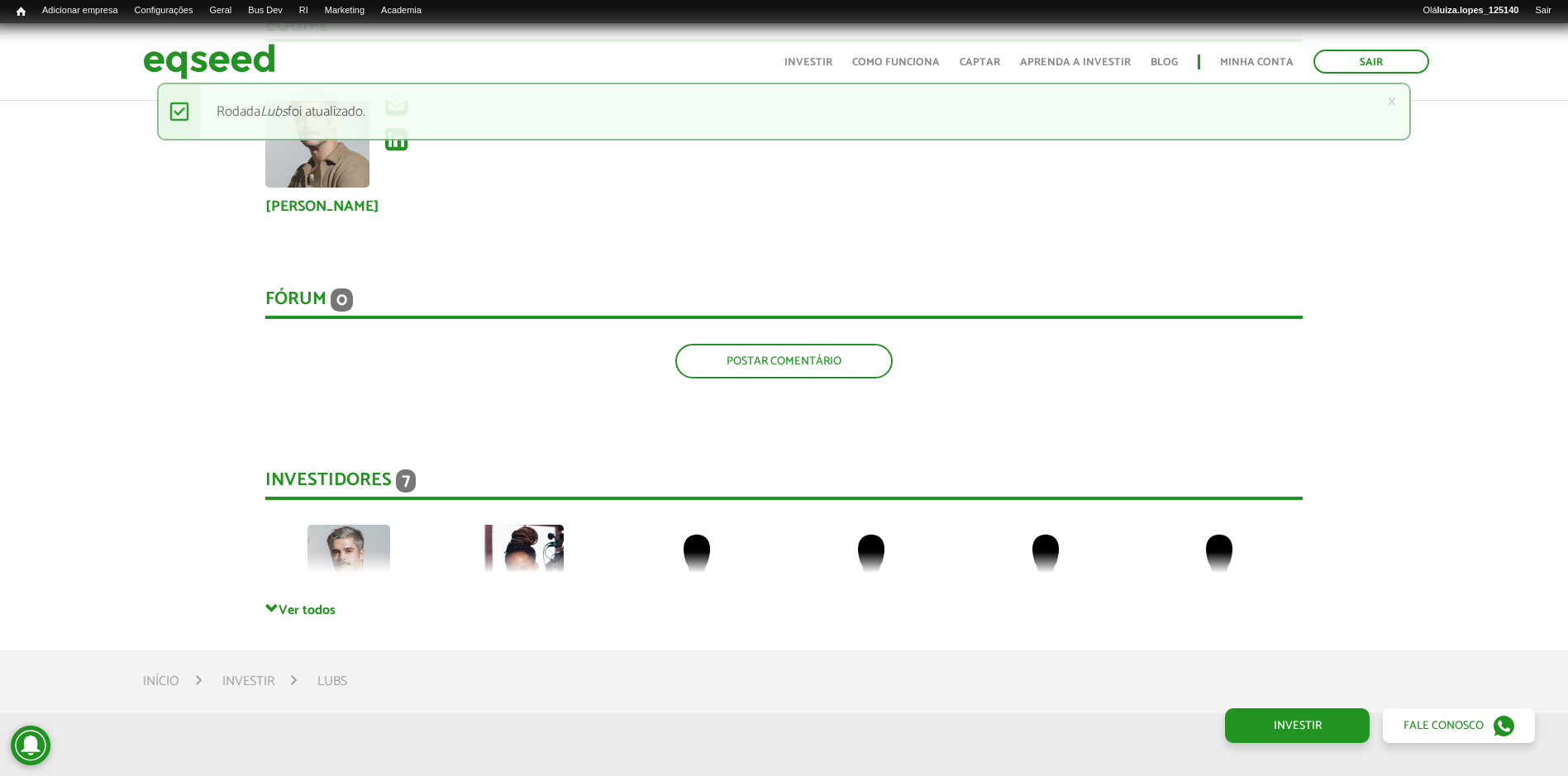
scroll to position [3472, 0]
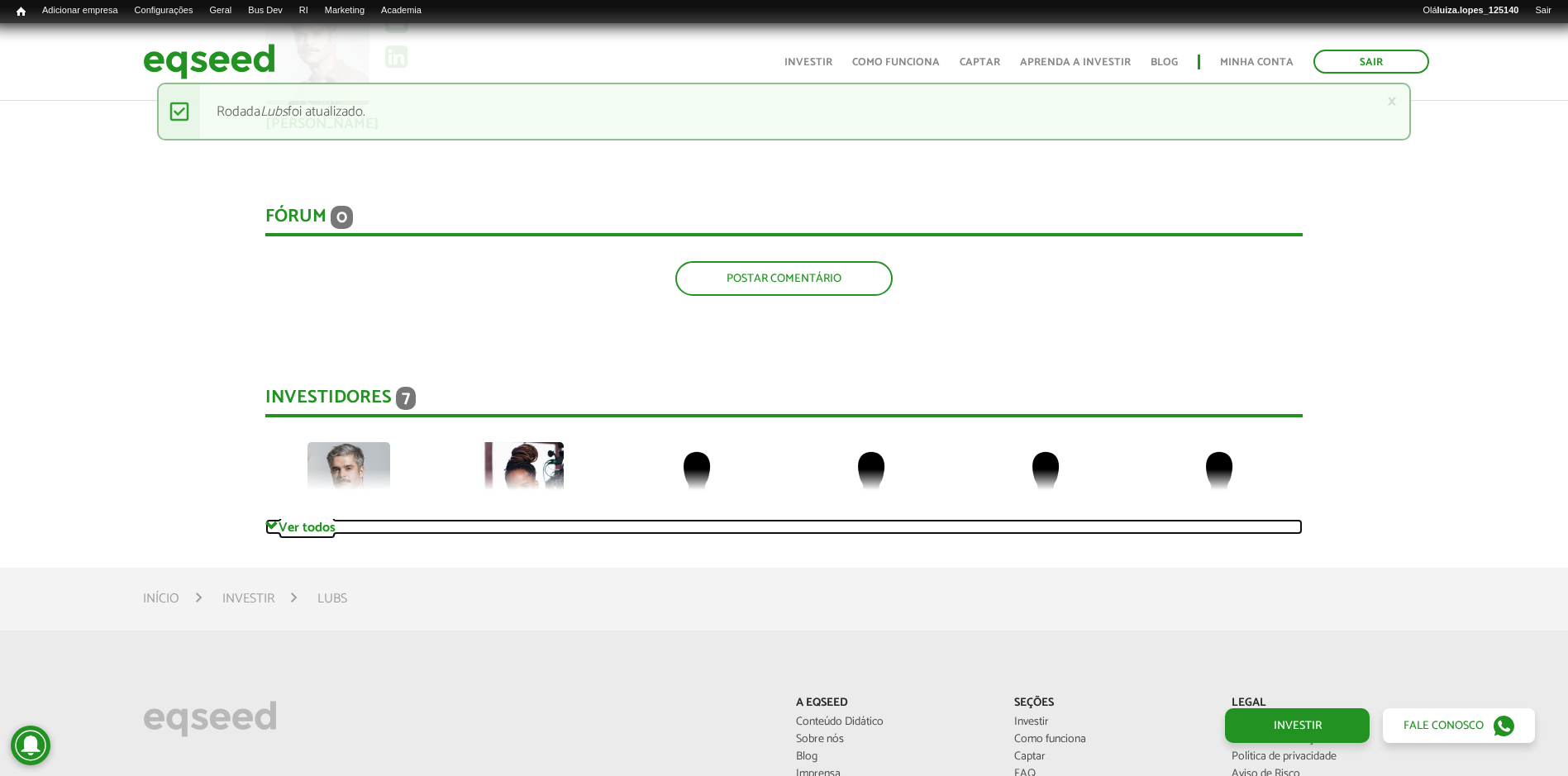
click at [317, 520] on link "Ver todos" at bounding box center [784, 527] width 1037 height 16
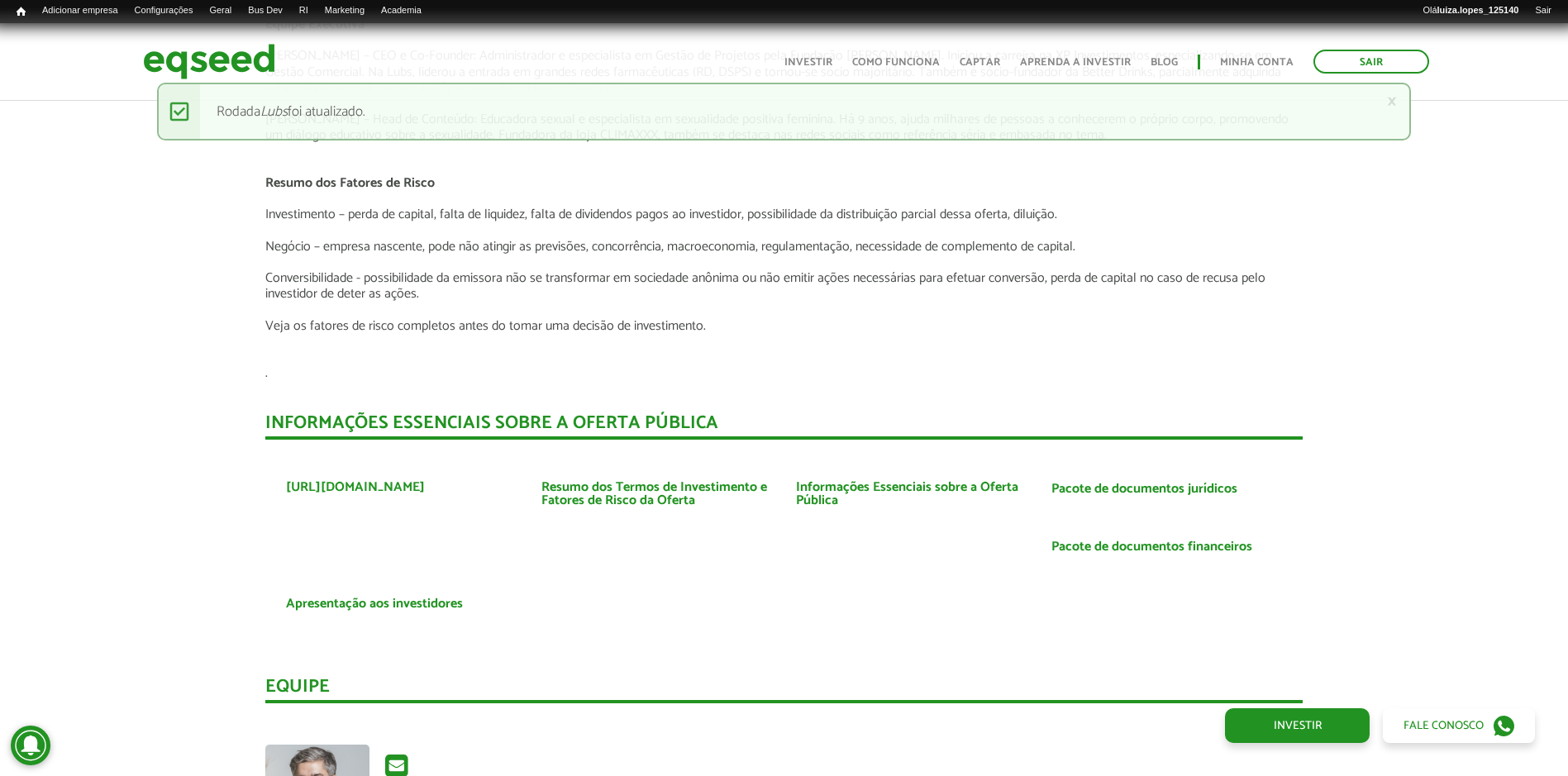
scroll to position [2646, 0]
